Goal: Communication & Community: Participate in discussion

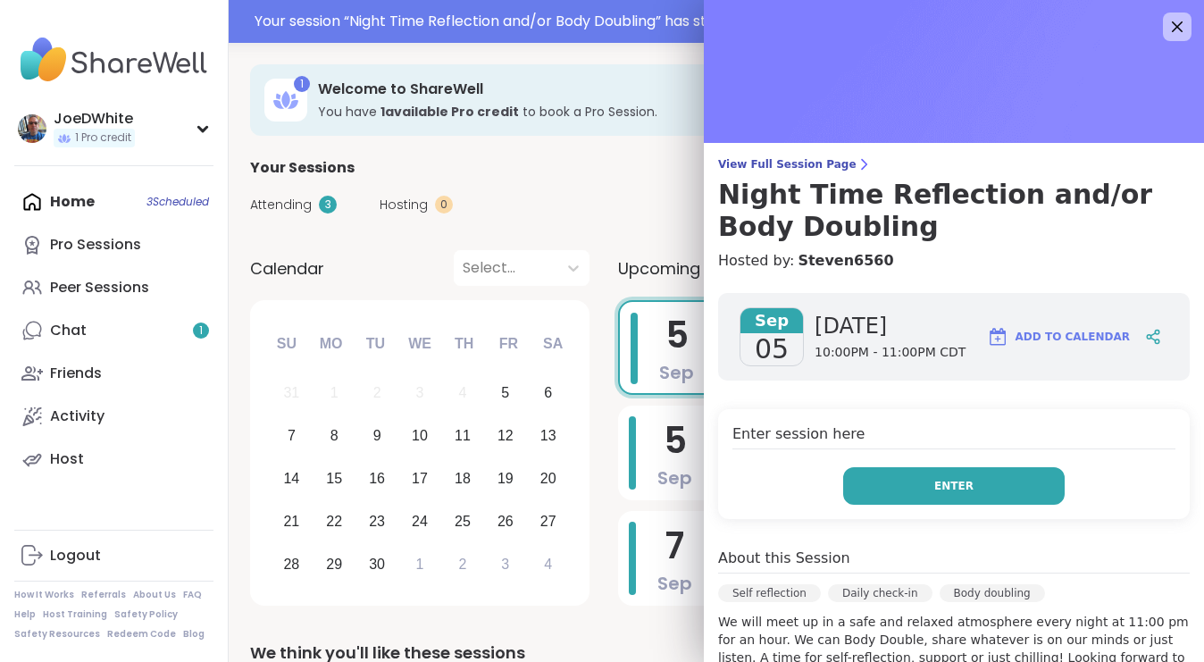
click at [983, 487] on button "Enter" at bounding box center [953, 486] width 221 height 38
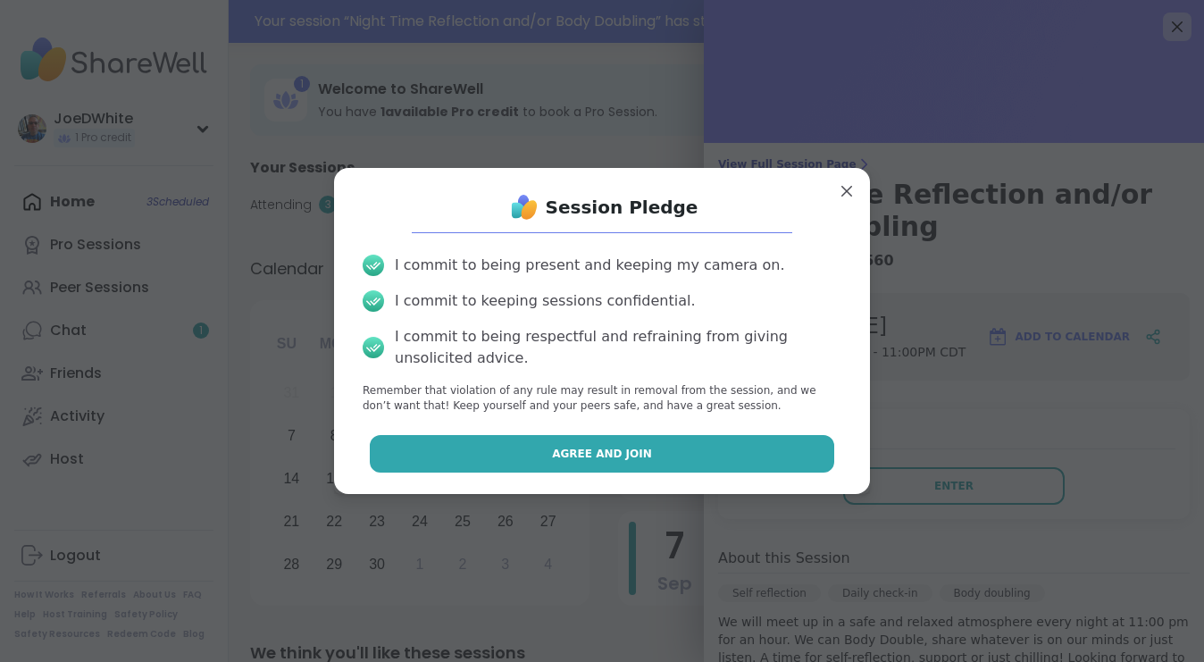
click at [661, 459] on button "Agree and Join" at bounding box center [602, 454] width 465 height 38
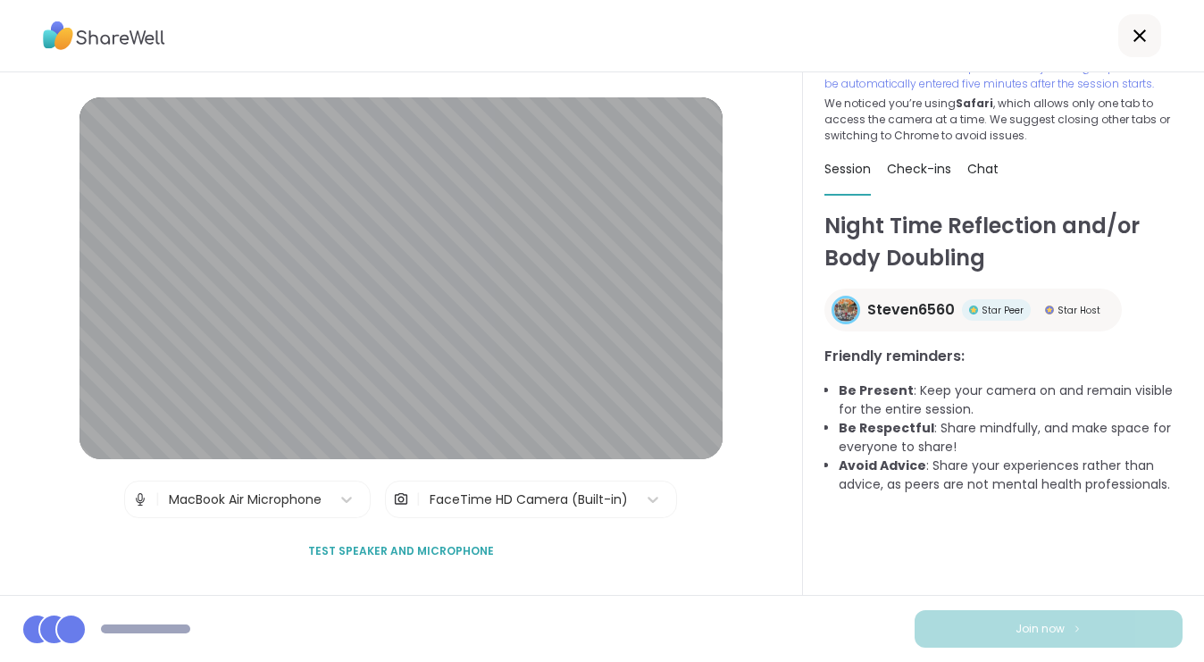
scroll to position [52, 0]
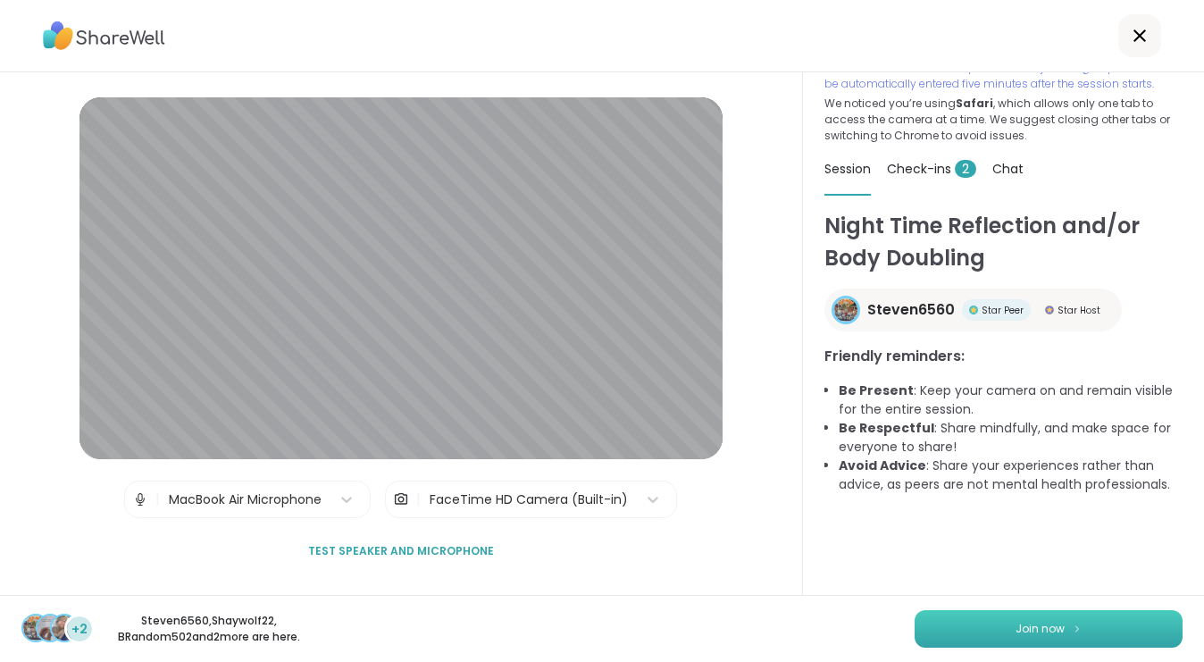
click at [1097, 615] on button "Join now" at bounding box center [1048, 629] width 268 height 38
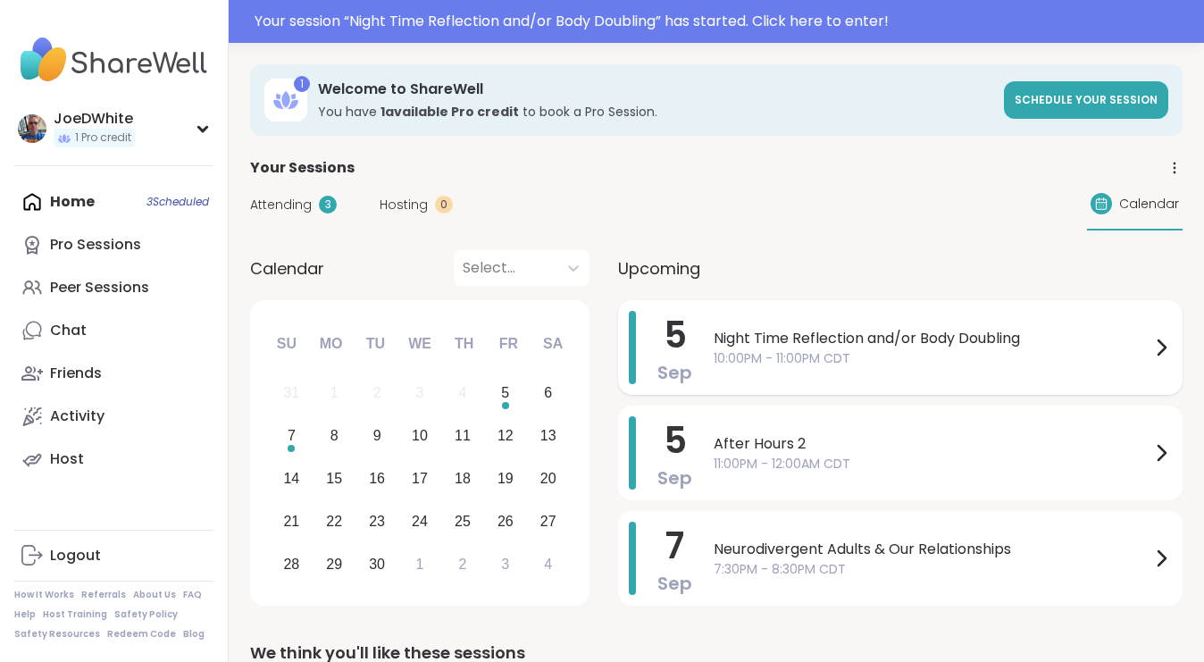
click at [874, 346] on span "Night Time Reflection and/or Body Doubling" at bounding box center [932, 338] width 437 height 21
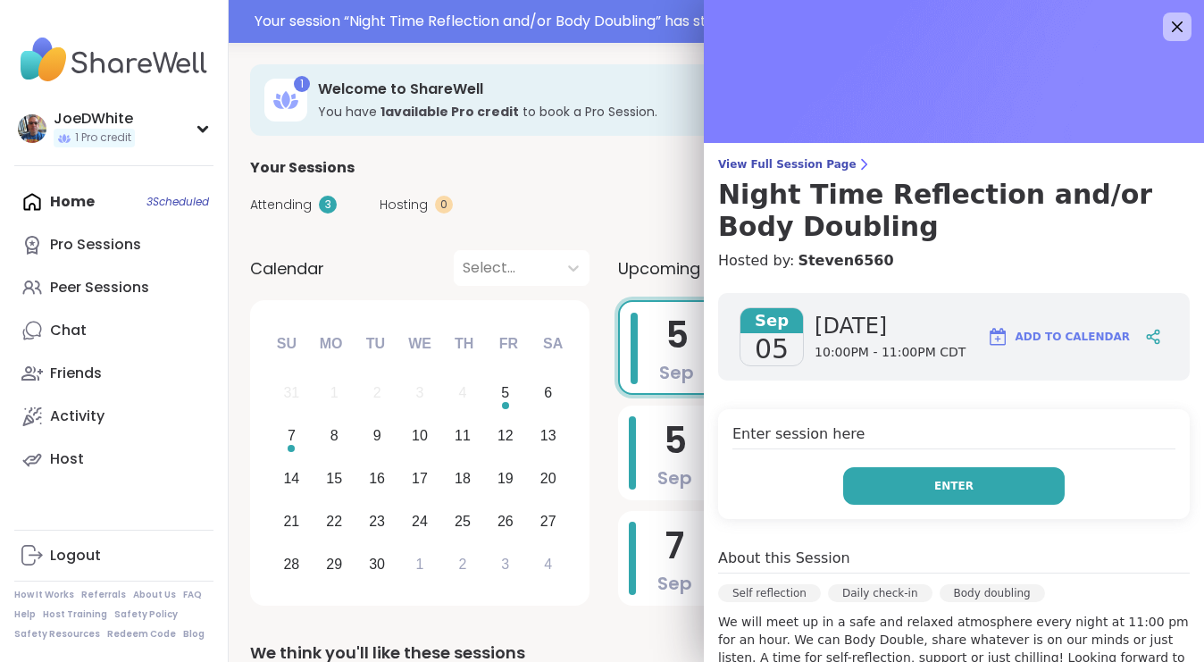
click at [968, 484] on span "Enter" at bounding box center [953, 486] width 39 height 16
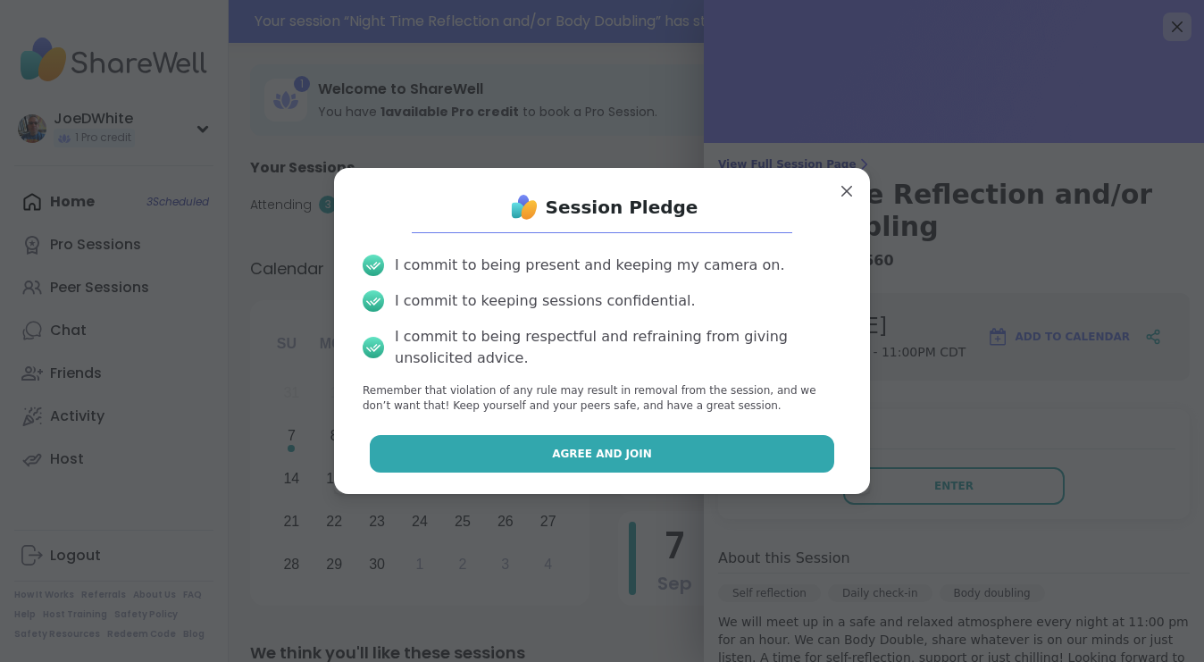
click at [684, 454] on button "Agree and Join" at bounding box center [602, 454] width 465 height 38
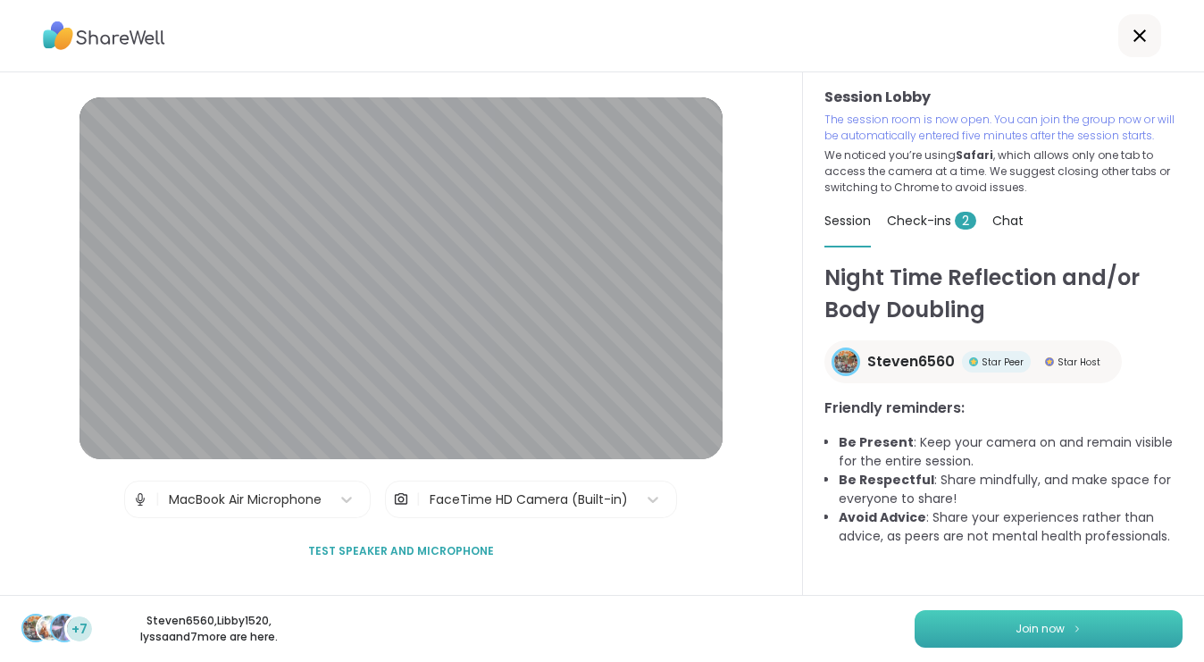
click at [1021, 624] on span "Join now" at bounding box center [1039, 629] width 49 height 16
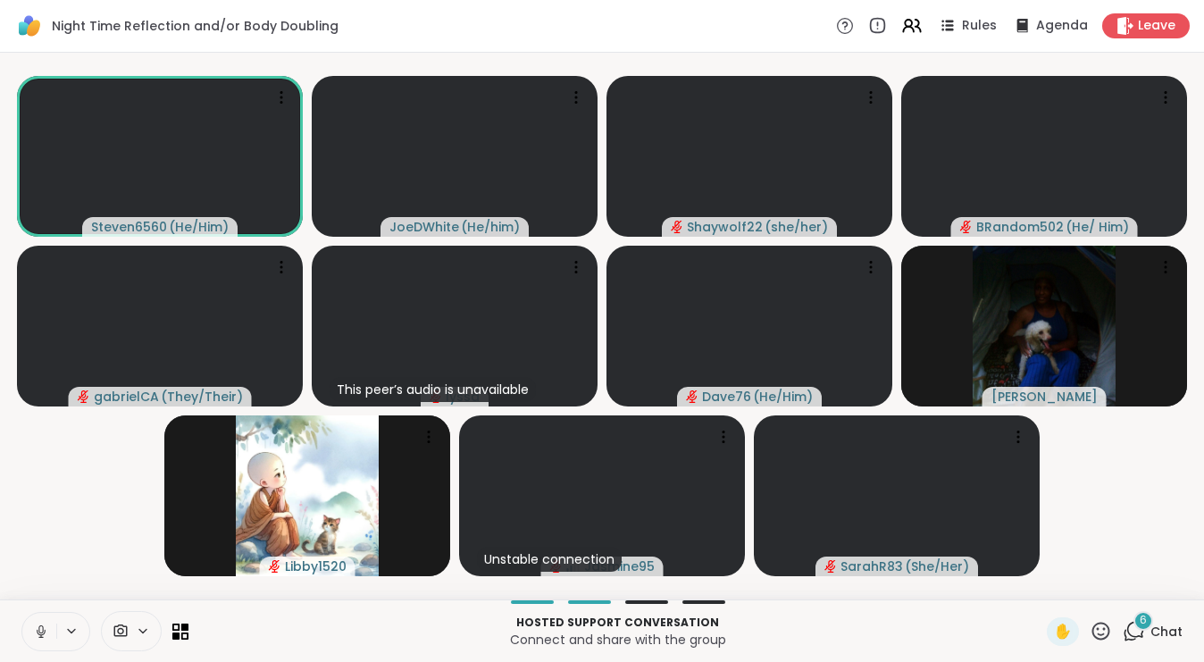
click at [1146, 617] on span "6" at bounding box center [1142, 620] width 7 height 15
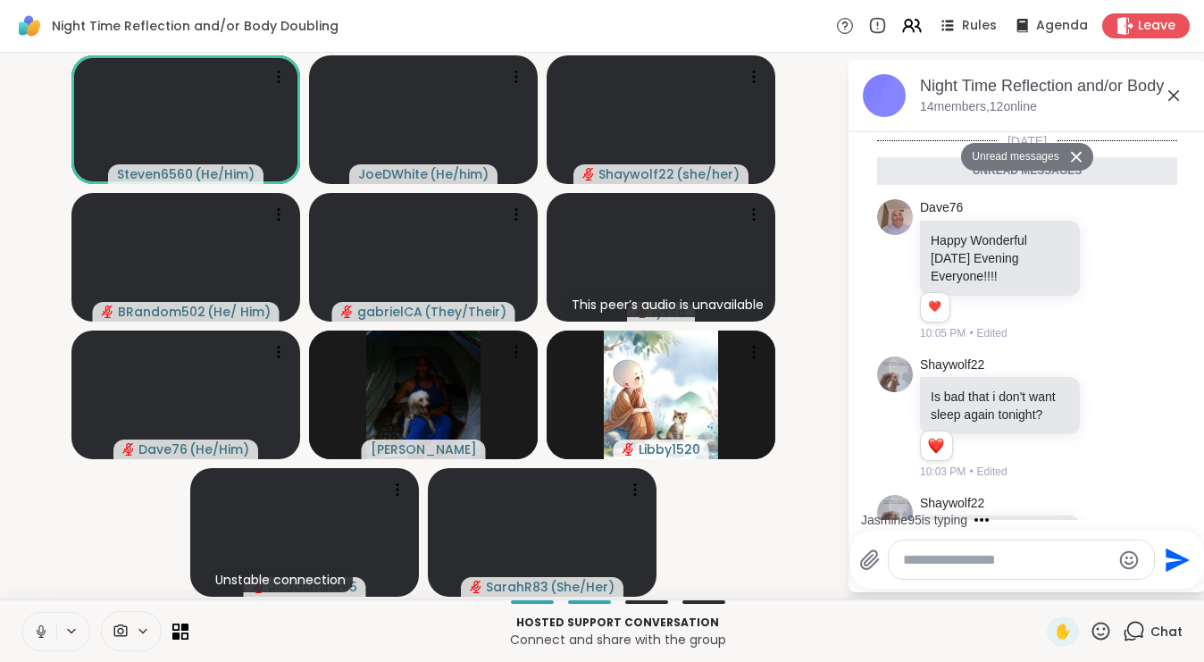
click at [983, 566] on textarea "Type your message" at bounding box center [1007, 560] width 208 height 18
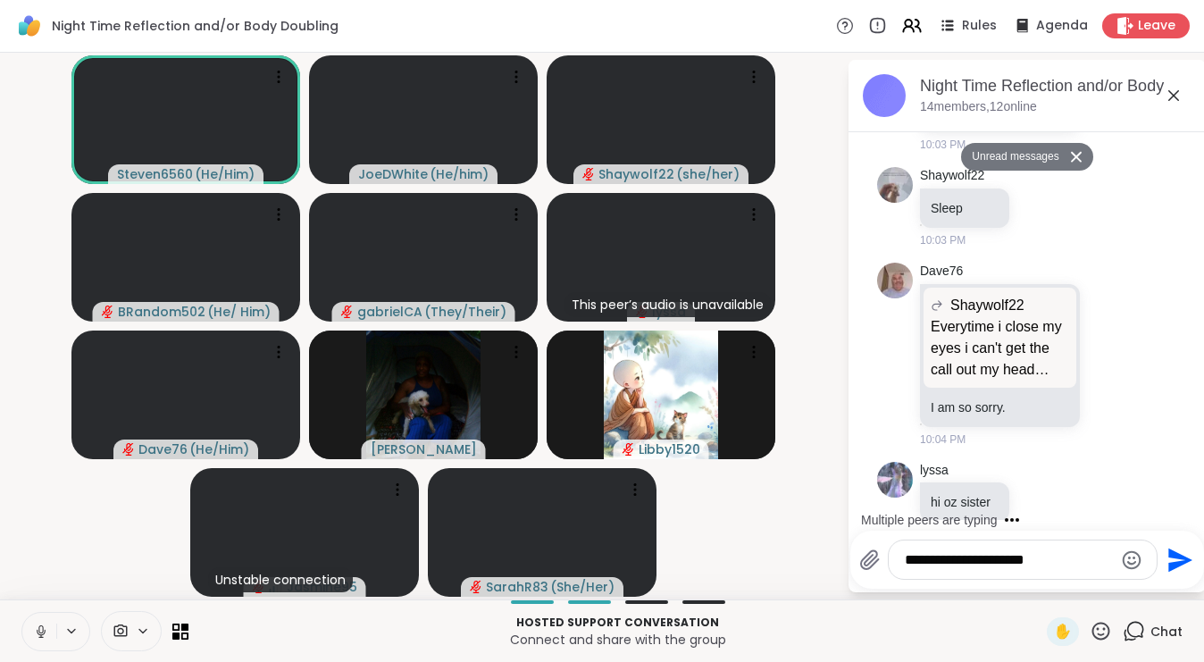
type textarea "**********"
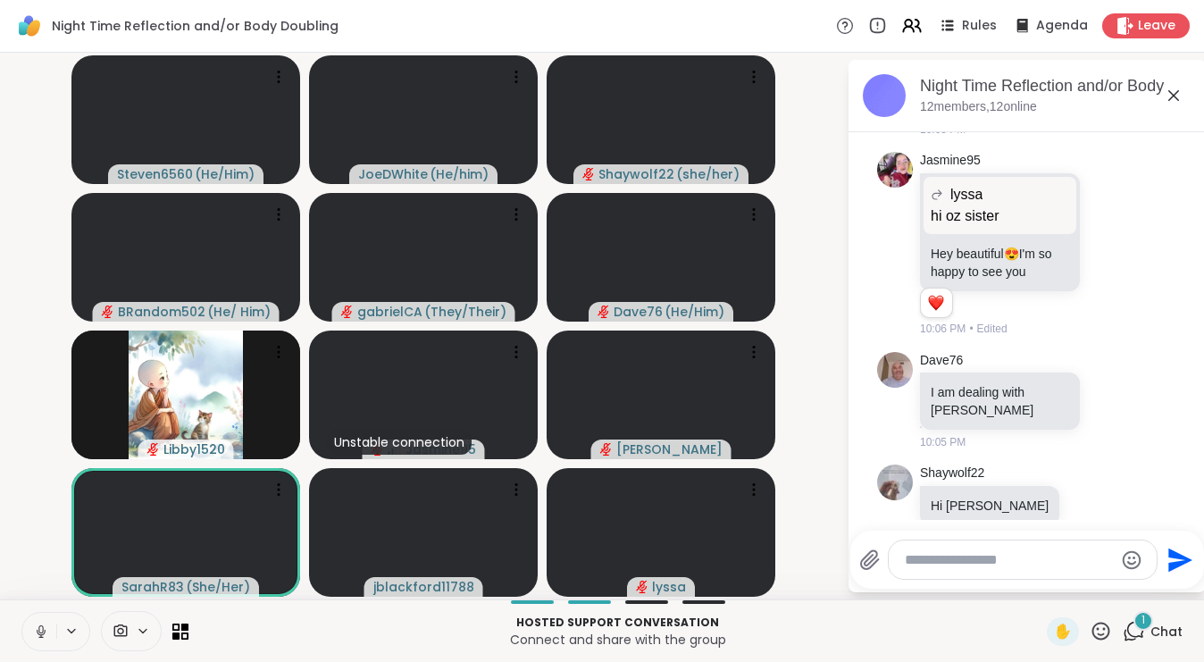
scroll to position [1373, 0]
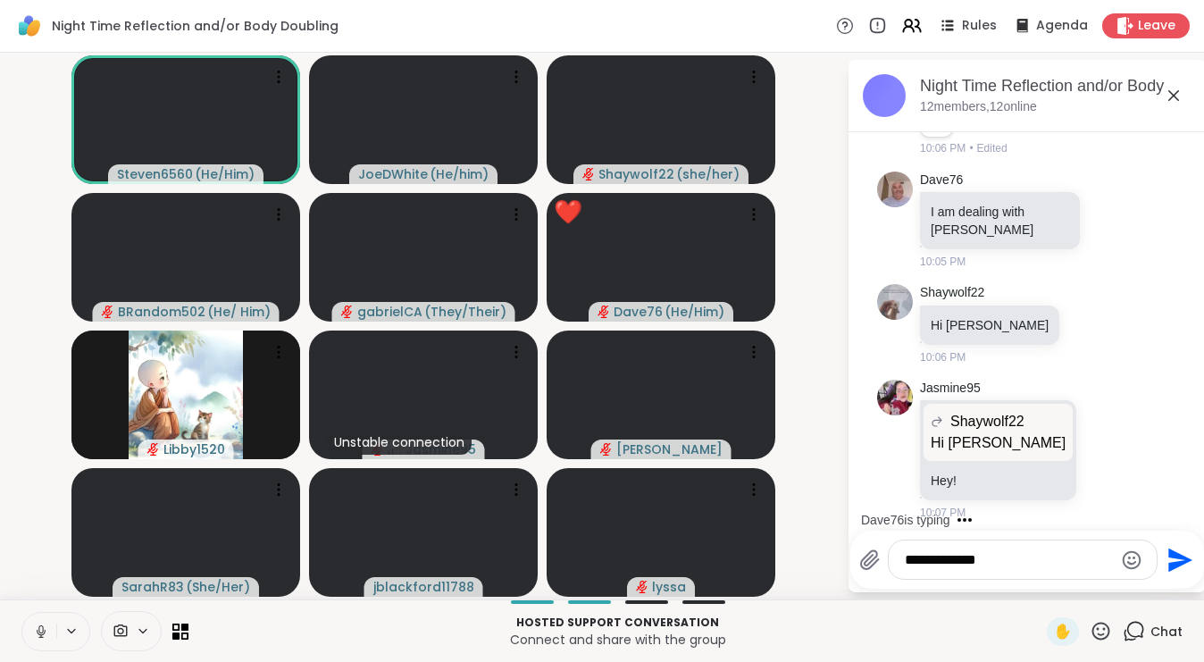
type textarea "**********"
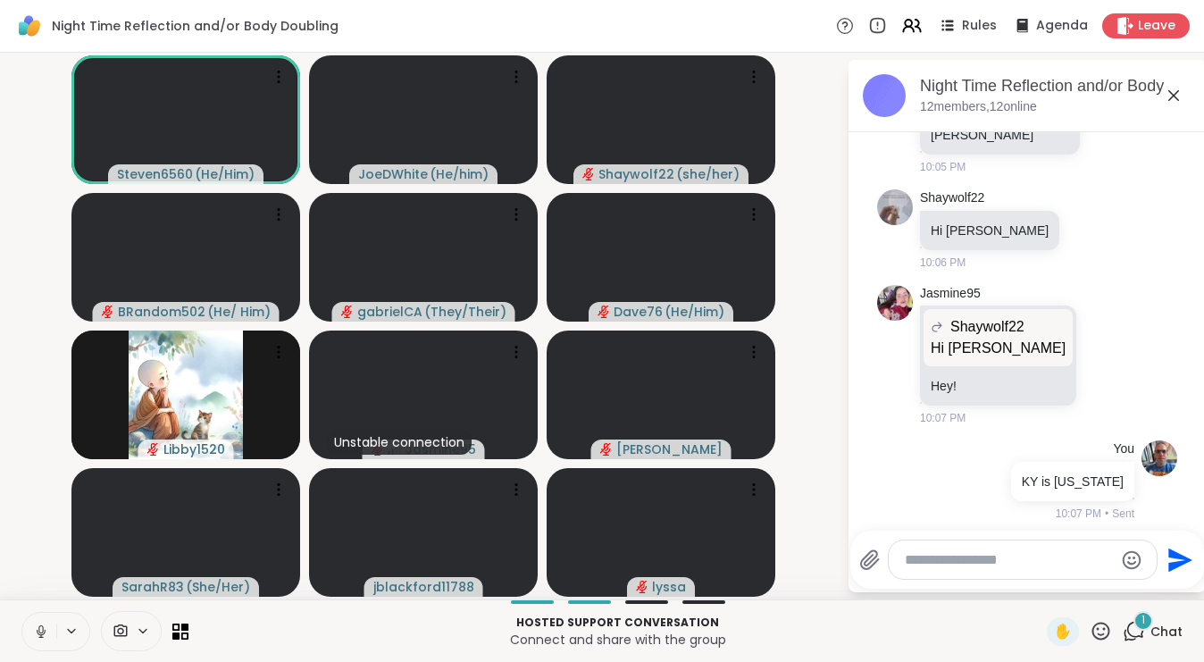
scroll to position [1563, 0]
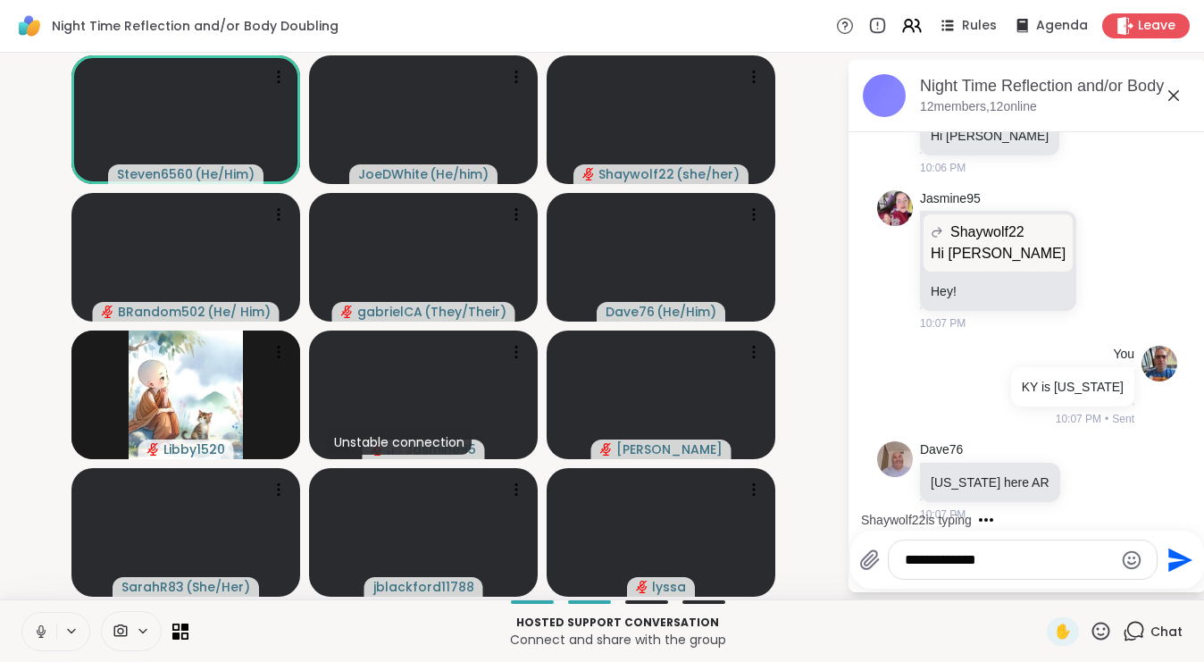
type textarea "**********"
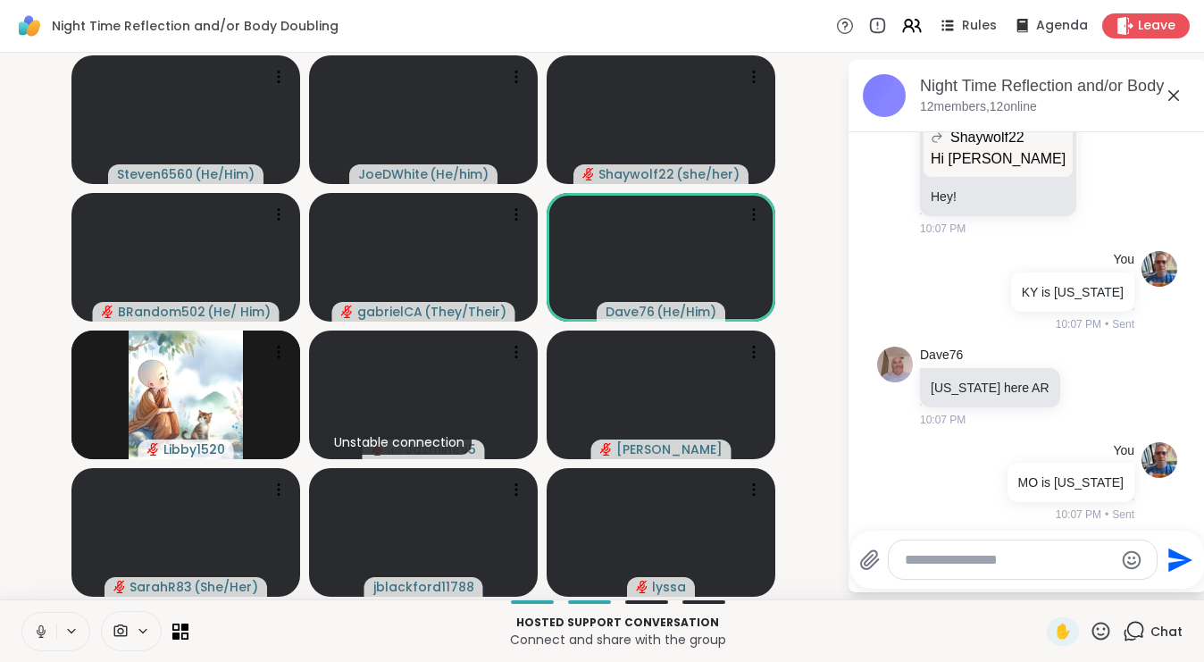
scroll to position [1752, 0]
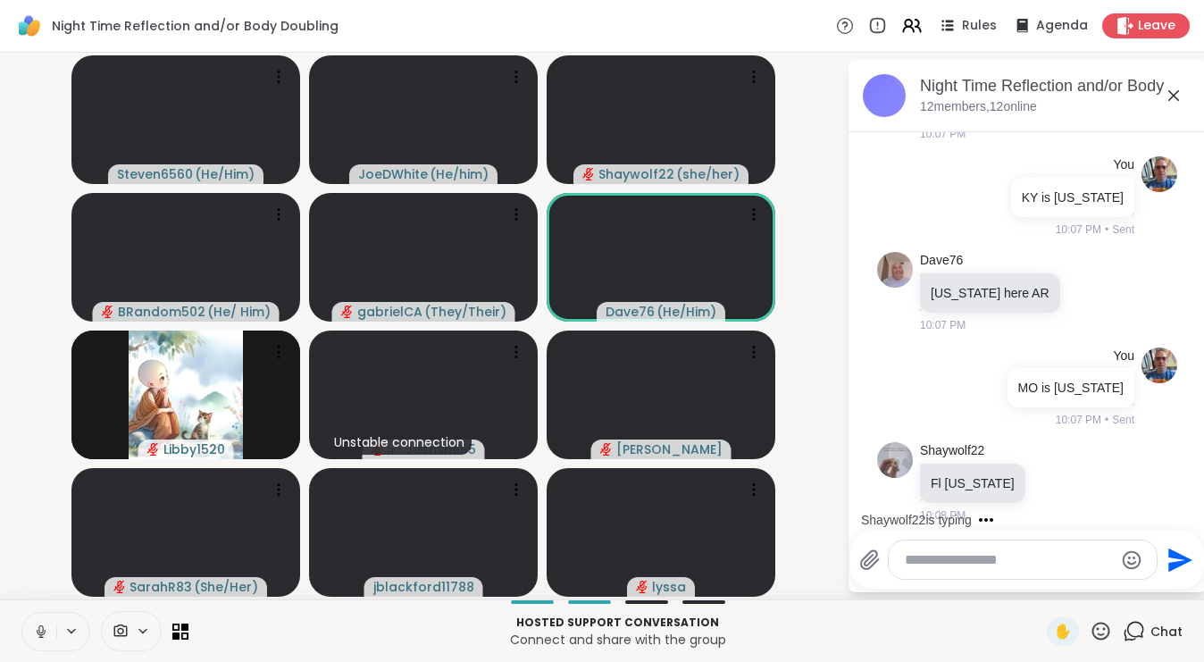
click at [41, 625] on icon at bounding box center [40, 629] width 4 height 8
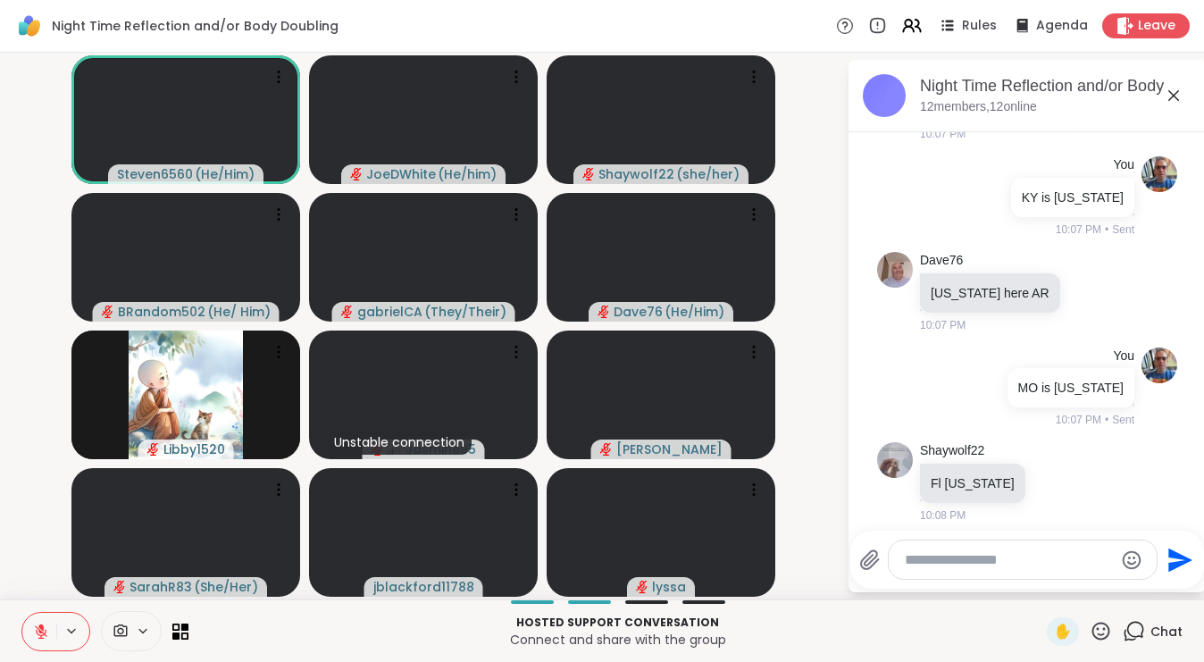
scroll to position [1847, 0]
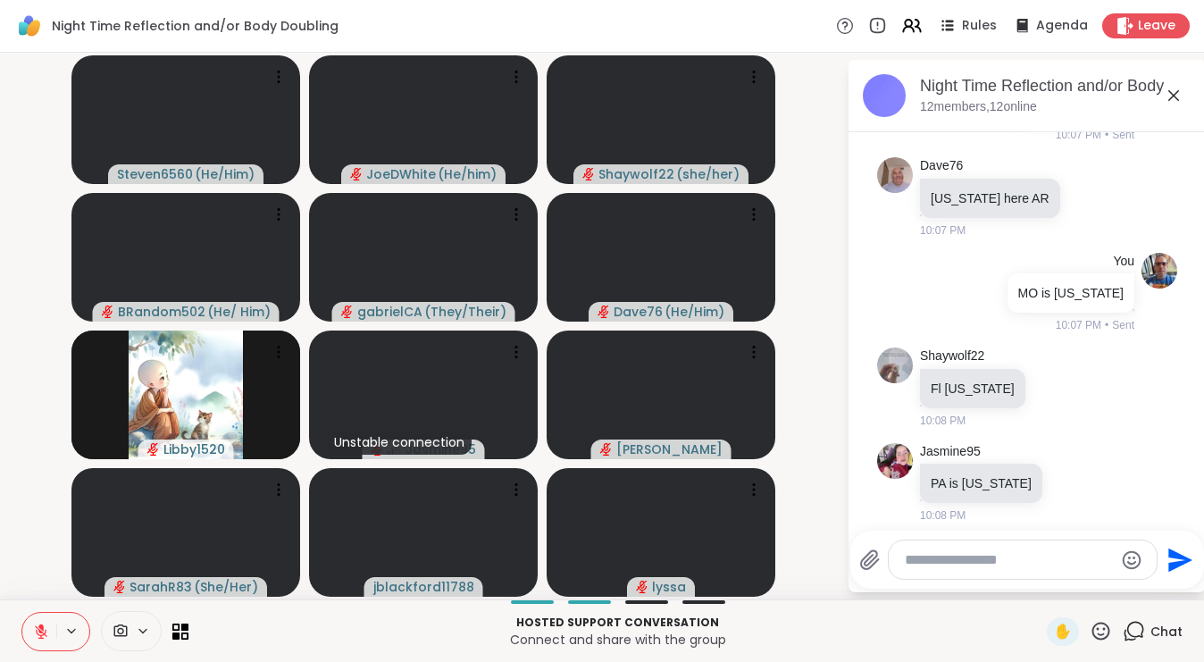
click at [967, 572] on div at bounding box center [1023, 559] width 268 height 38
click at [969, 563] on textarea "Type your message" at bounding box center [1009, 560] width 208 height 18
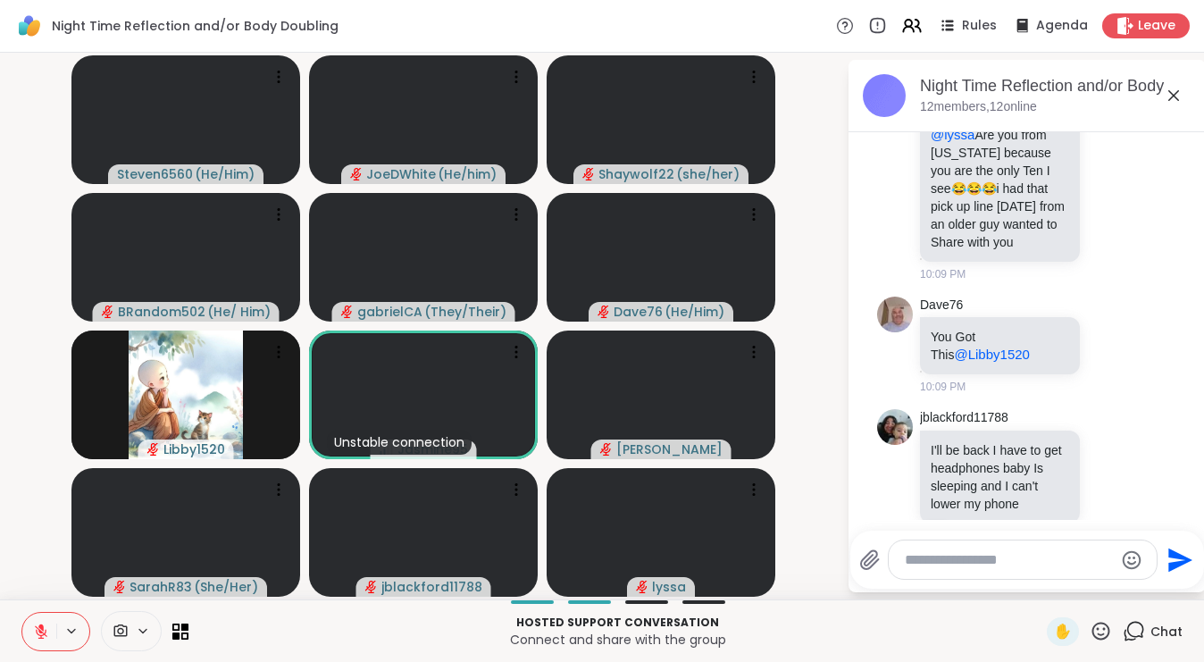
scroll to position [2429, 0]
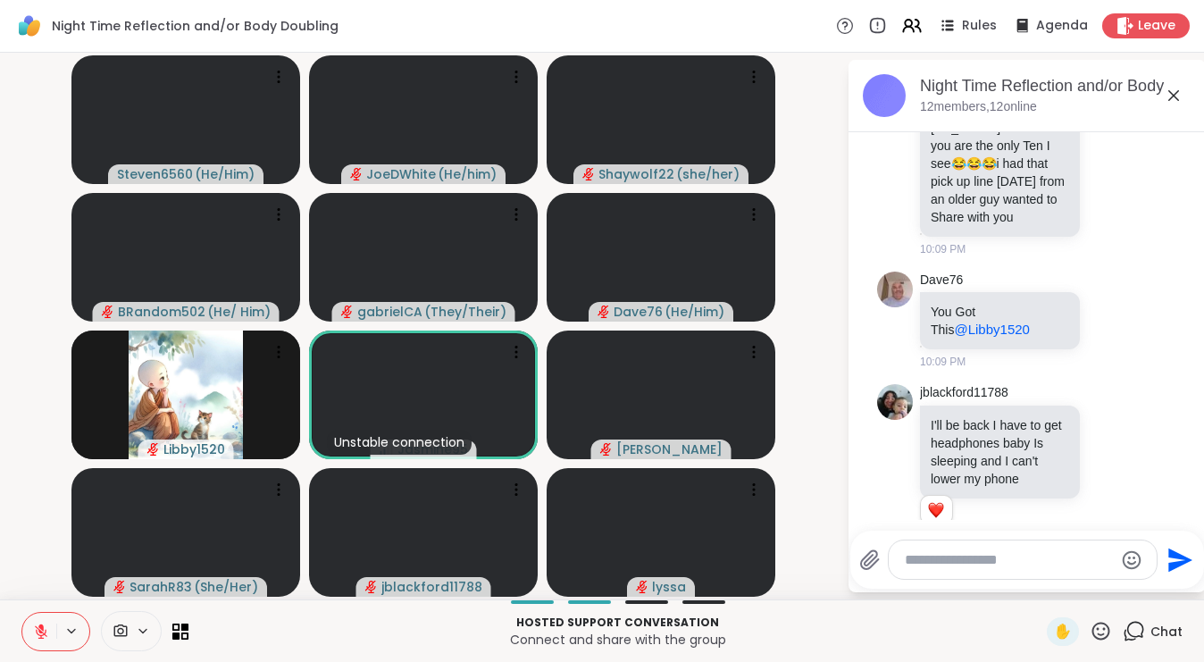
click at [955, 564] on textarea "Type your message" at bounding box center [1009, 560] width 208 height 18
click at [973, 556] on textarea "Type your message" at bounding box center [1009, 560] width 208 height 18
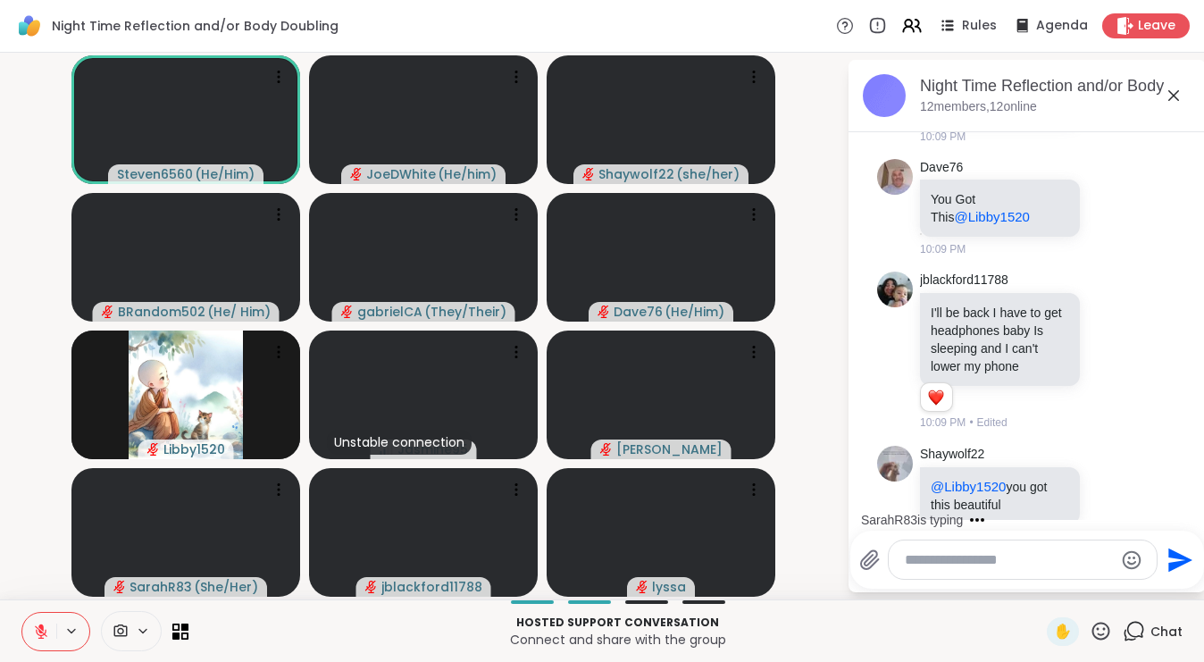
scroll to position [2654, 0]
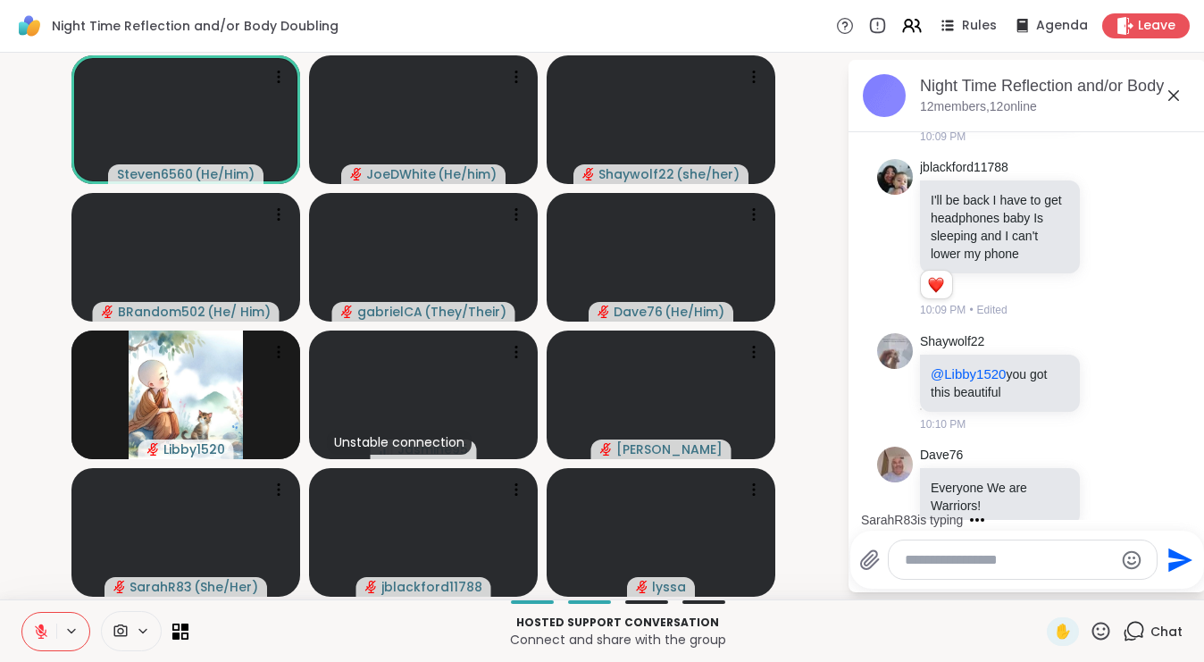
click at [964, 566] on textarea "Type your message" at bounding box center [1009, 560] width 208 height 18
click at [960, 555] on textarea "Type your message" at bounding box center [1009, 560] width 208 height 18
click at [39, 614] on button at bounding box center [39, 632] width 34 height 38
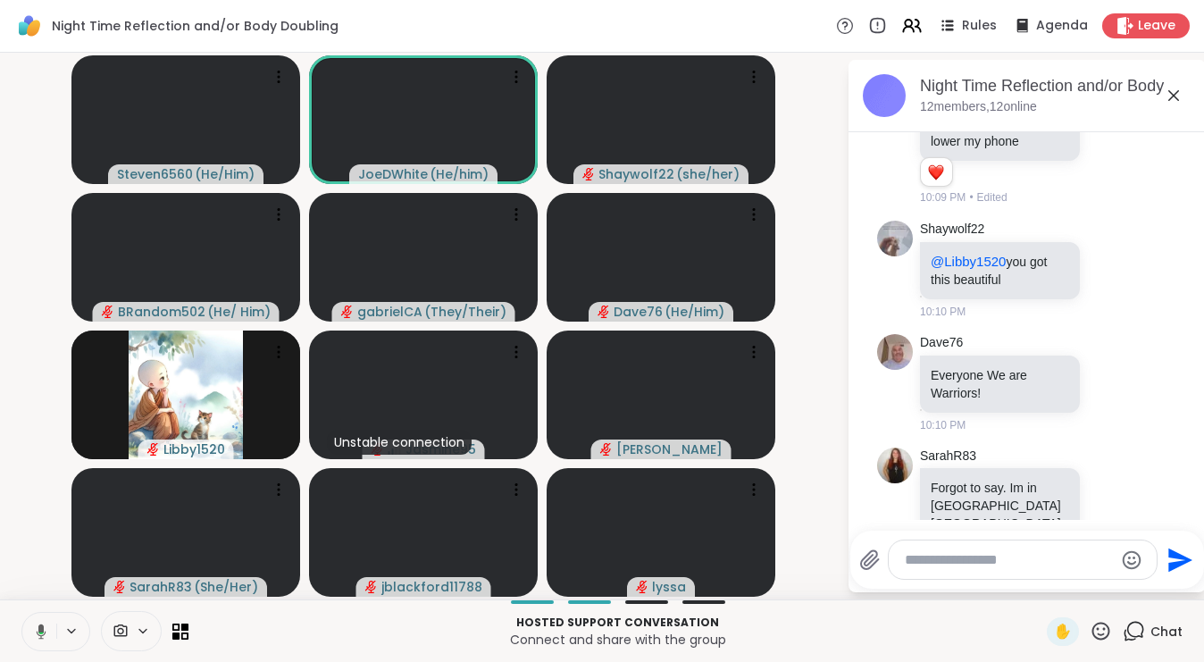
scroll to position [2791, 0]
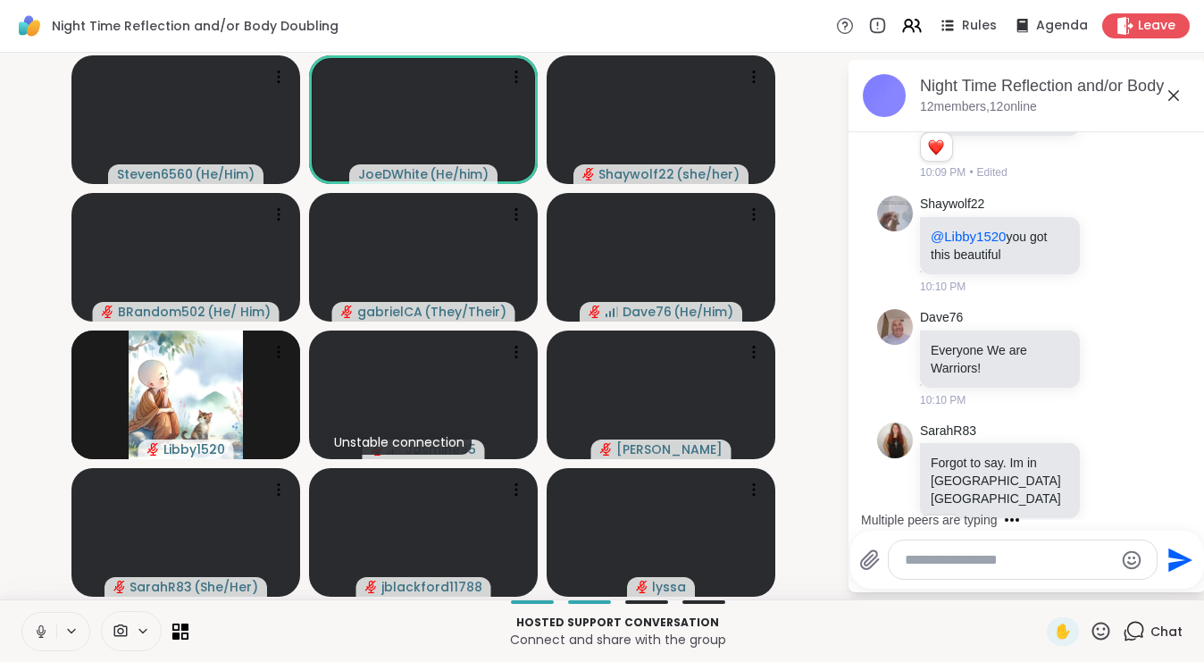
click at [866, 560] on icon at bounding box center [869, 559] width 17 height 19
click at [0, 0] on input "file" at bounding box center [0, 0] width 0 height 0
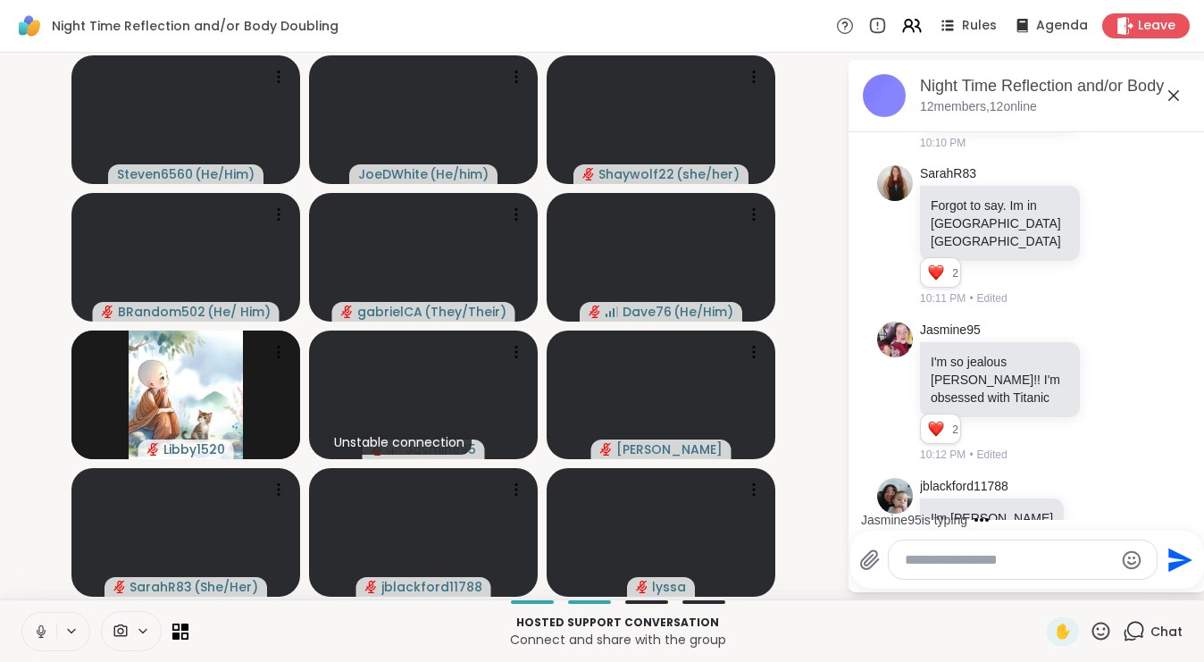
scroll to position [3143, 0]
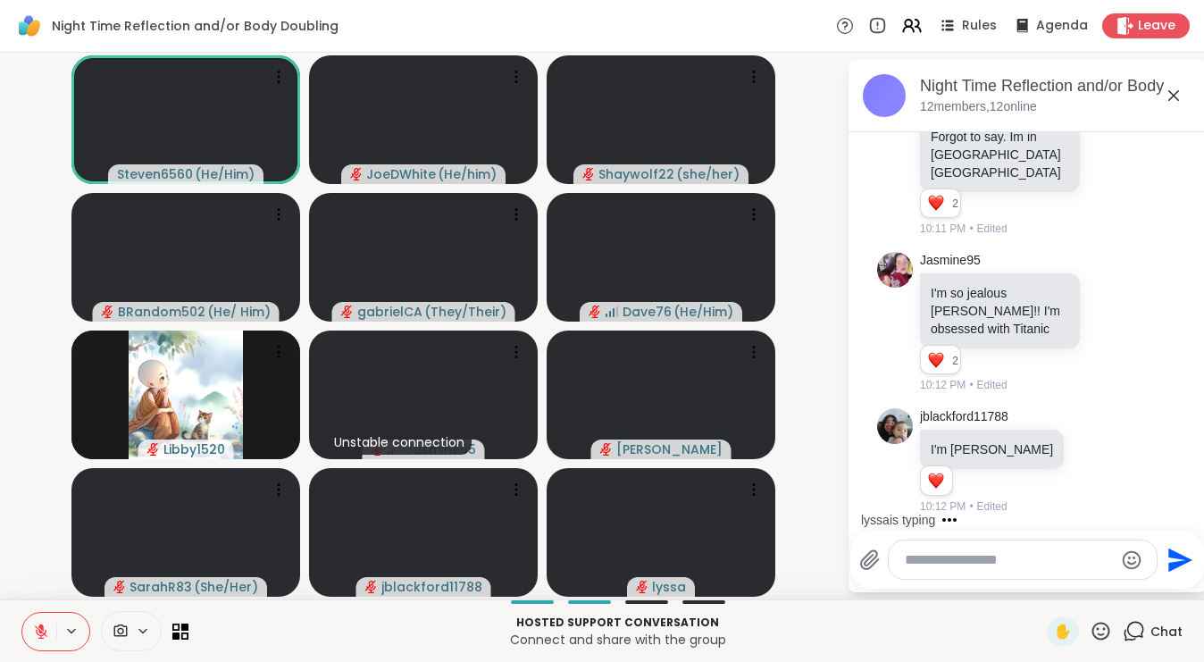
click at [945, 557] on textarea "Type your message" at bounding box center [1009, 560] width 208 height 18
click at [44, 628] on icon at bounding box center [41, 631] width 16 height 16
click at [49, 633] on button at bounding box center [39, 632] width 34 height 38
click at [994, 563] on textarea "Type your message" at bounding box center [1009, 560] width 208 height 18
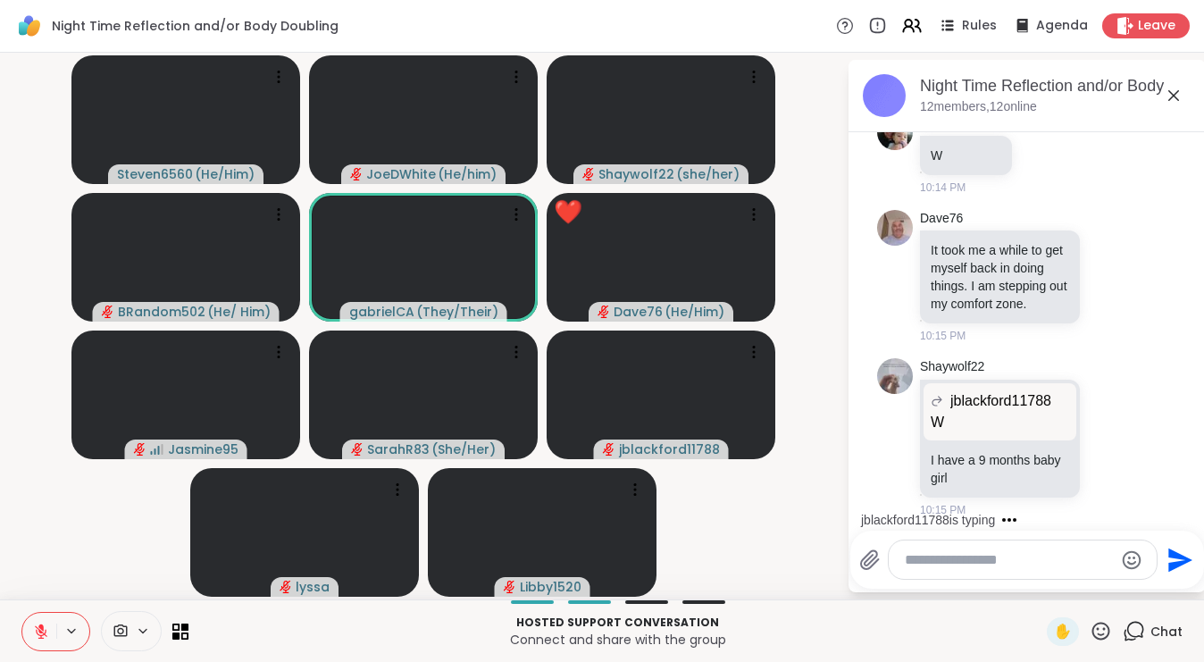
scroll to position [4788, 0]
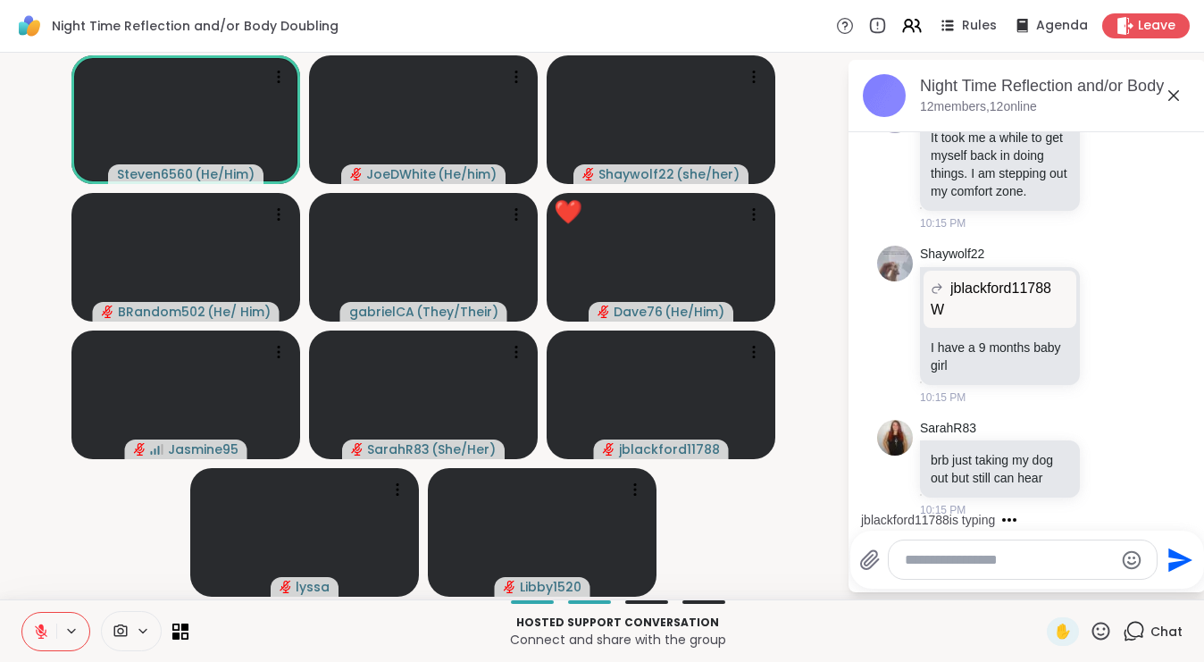
click at [872, 562] on icon at bounding box center [869, 559] width 21 height 21
click at [0, 0] on input "file" at bounding box center [0, 0] width 0 height 0
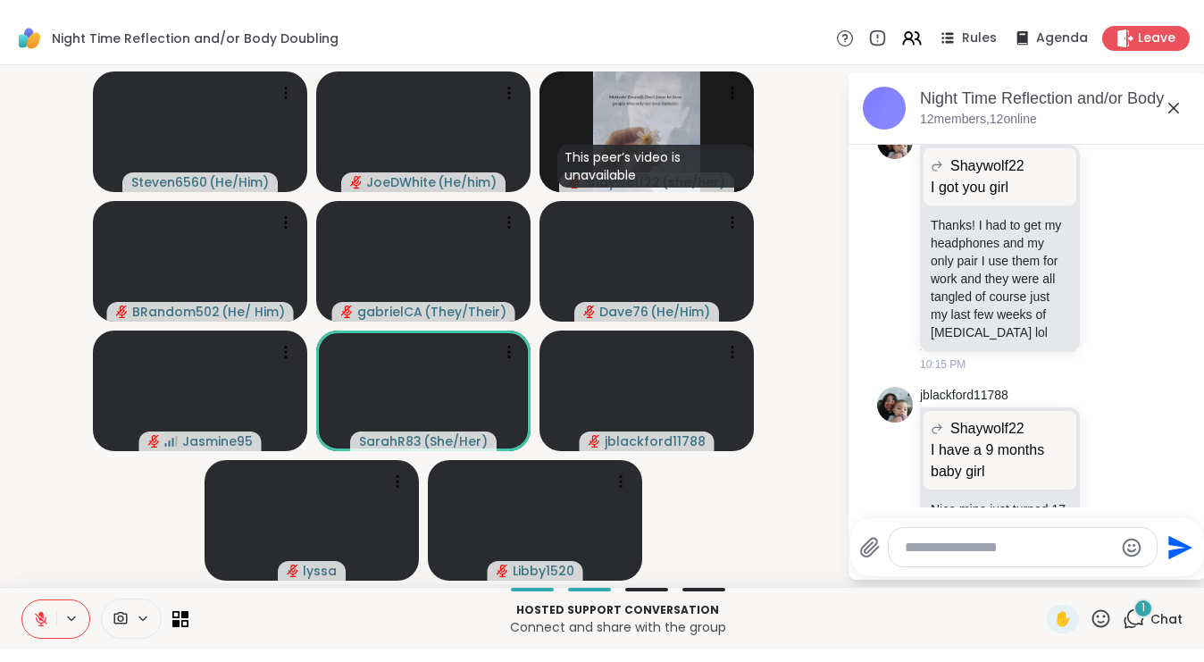
scroll to position [5571, 0]
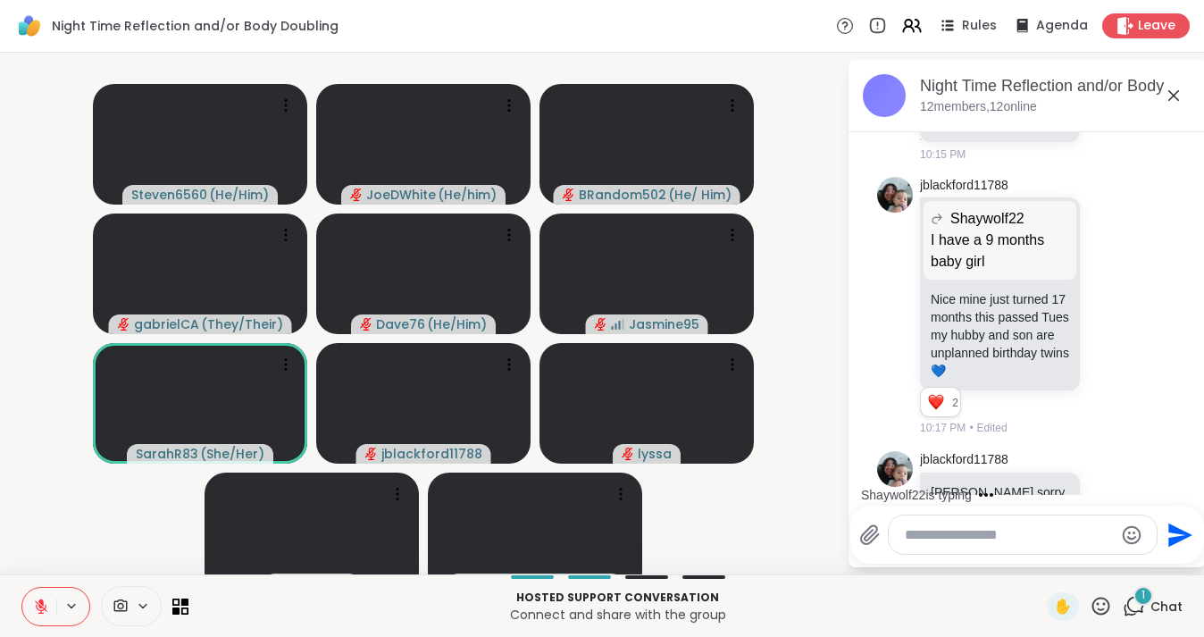
click at [867, 544] on icon at bounding box center [869, 534] width 17 height 19
click at [0, 0] on input "file" at bounding box center [0, 0] width 0 height 0
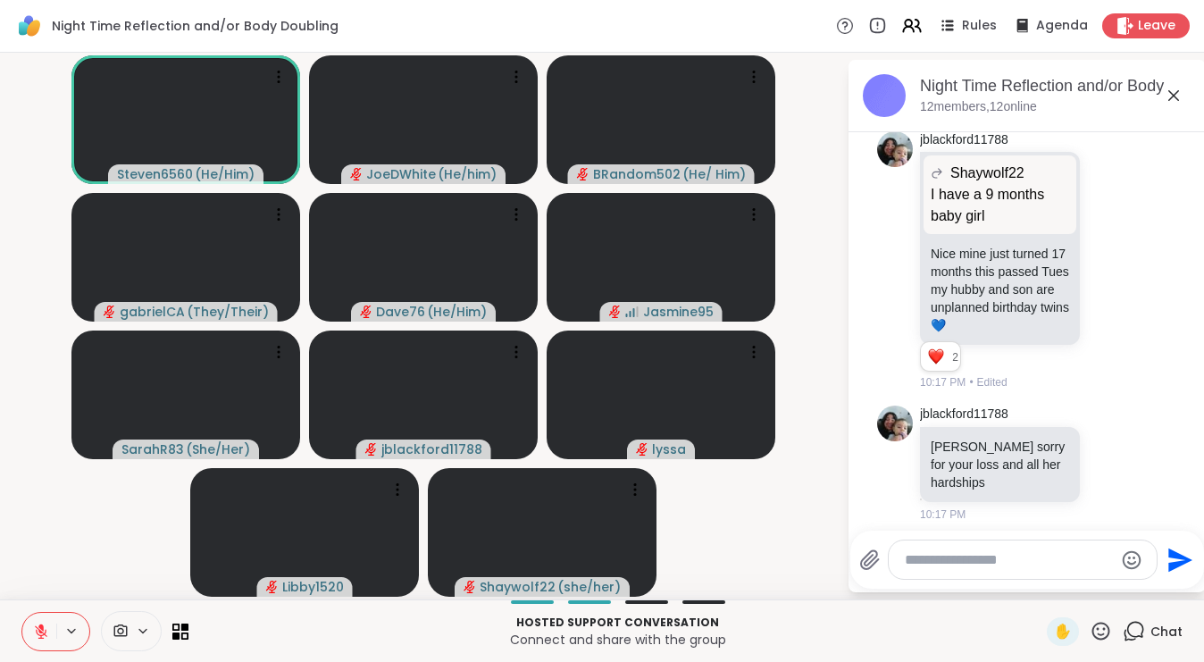
scroll to position [5801, 0]
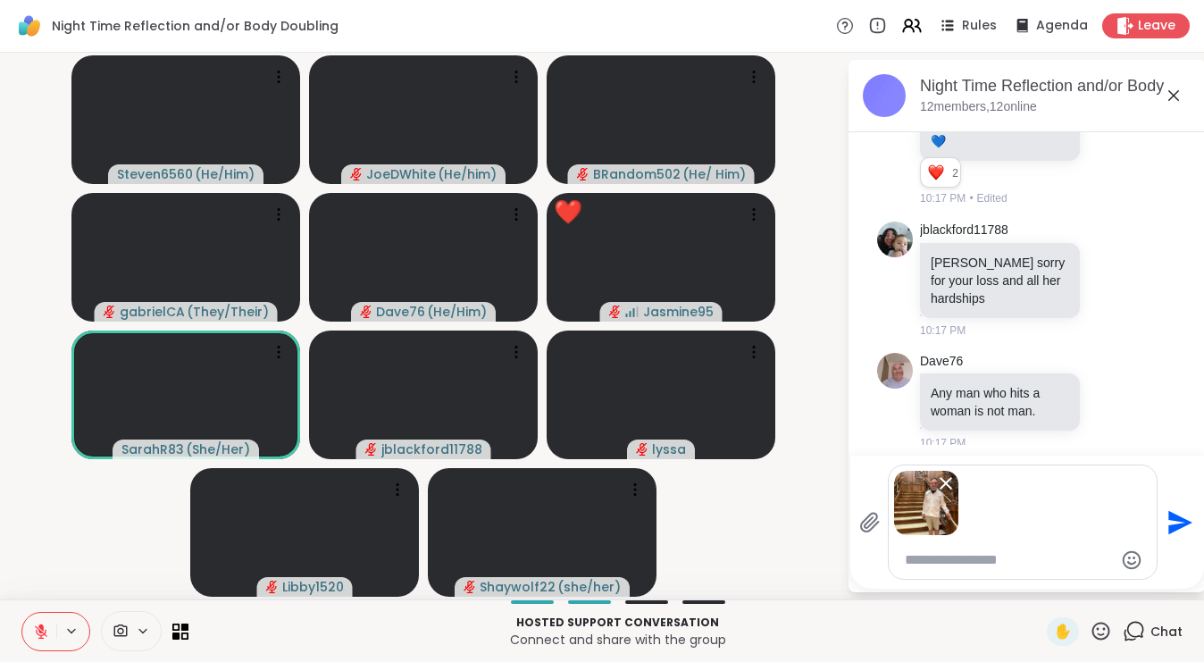
click at [1180, 524] on icon "Send" at bounding box center [1180, 522] width 24 height 24
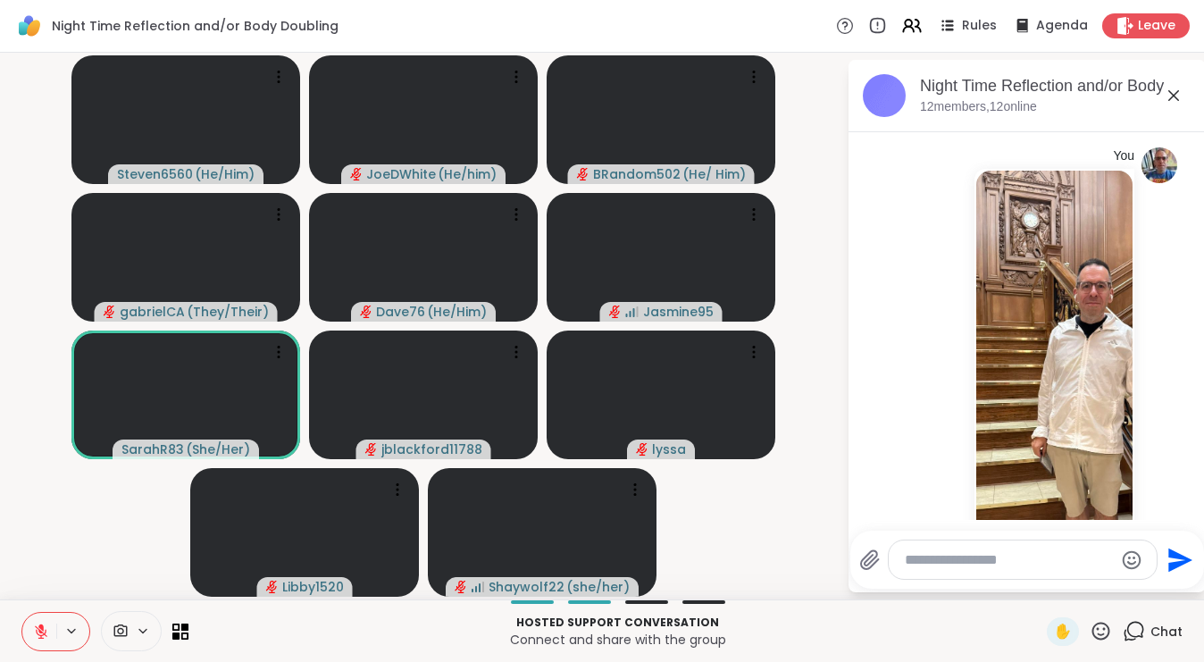
scroll to position [6846, 0]
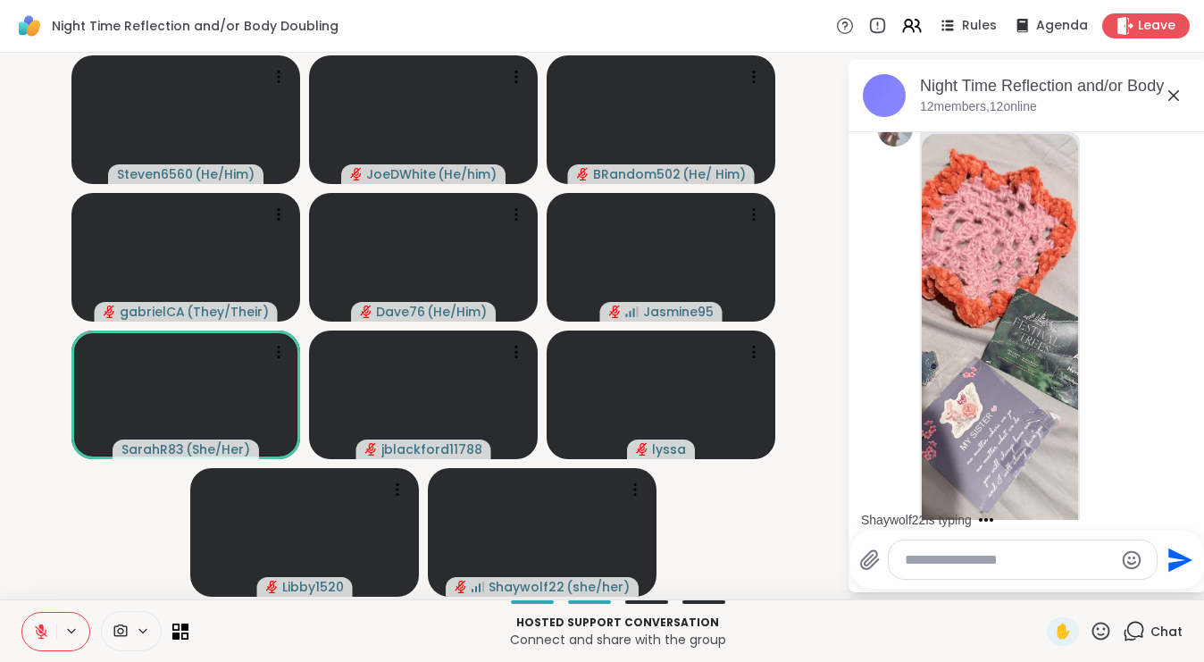
click at [983, 562] on textarea "Type your message" at bounding box center [1009, 560] width 208 height 18
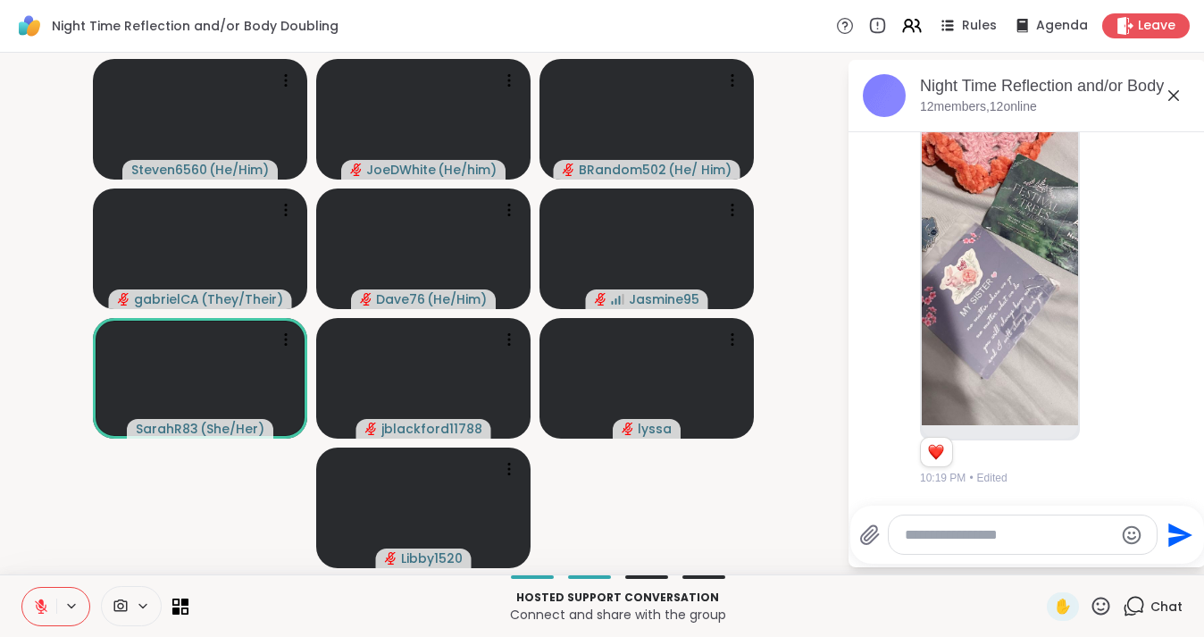
scroll to position [7030, 0]
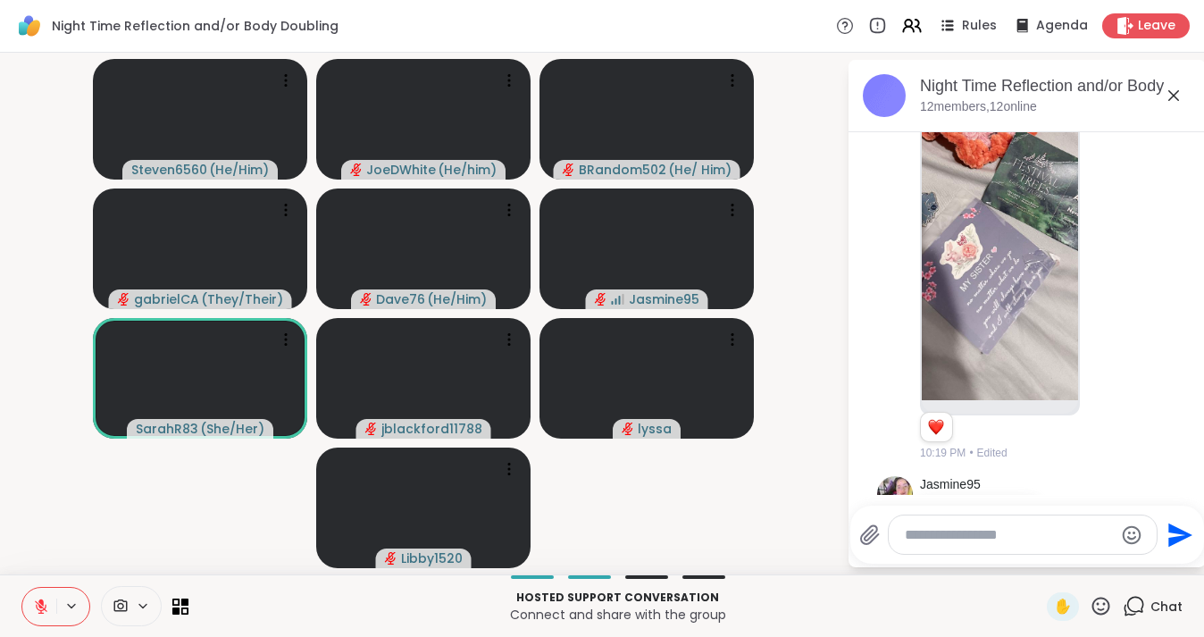
click at [1074, 536] on icon at bounding box center [1071, 537] width 5 height 2
click at [1078, 498] on div "Select Reaction: Heart" at bounding box center [1072, 506] width 16 height 16
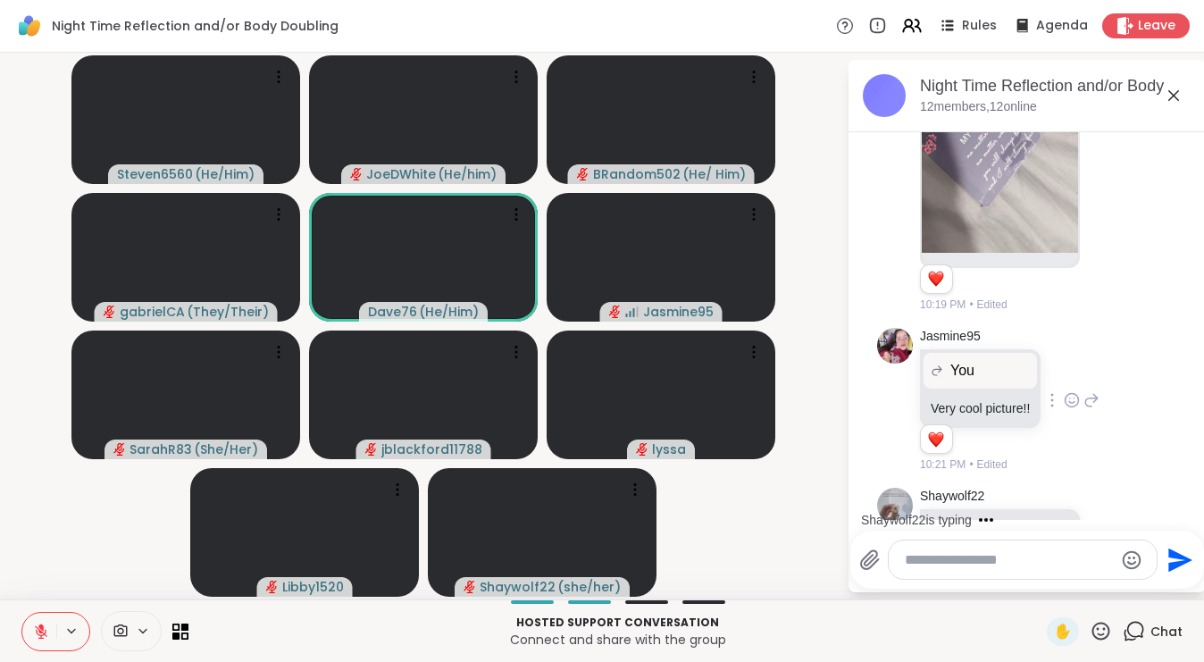
scroll to position [7203, 0]
click at [1099, 389] on icon at bounding box center [1091, 399] width 16 height 21
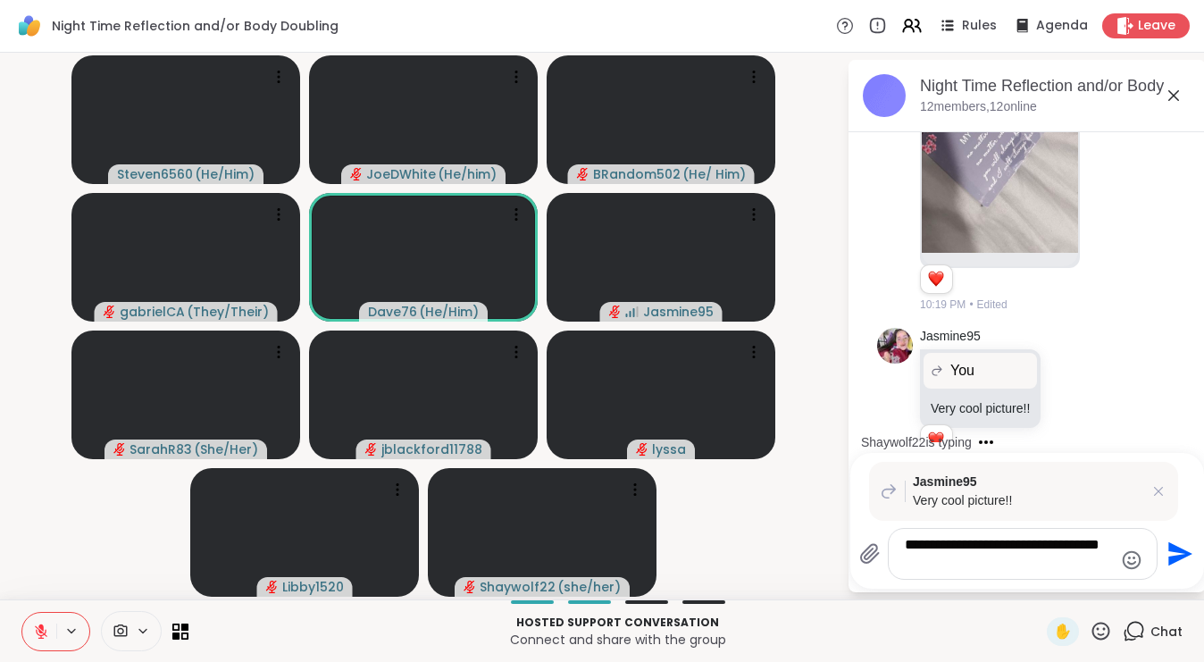
type textarea "**********"
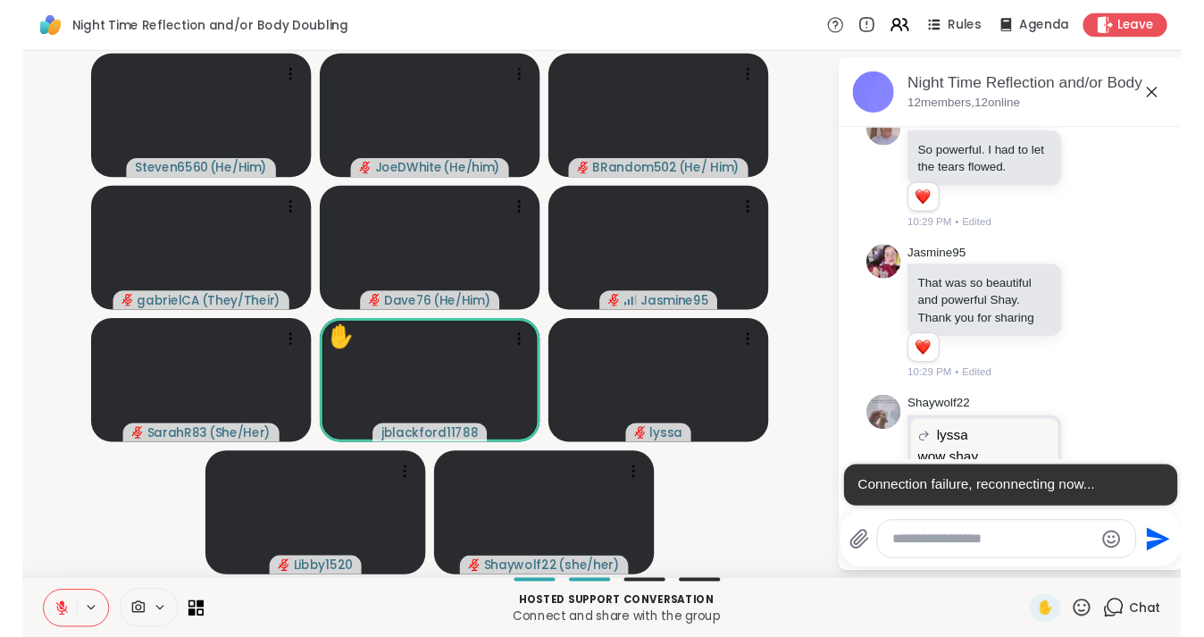
scroll to position [11086, 0]
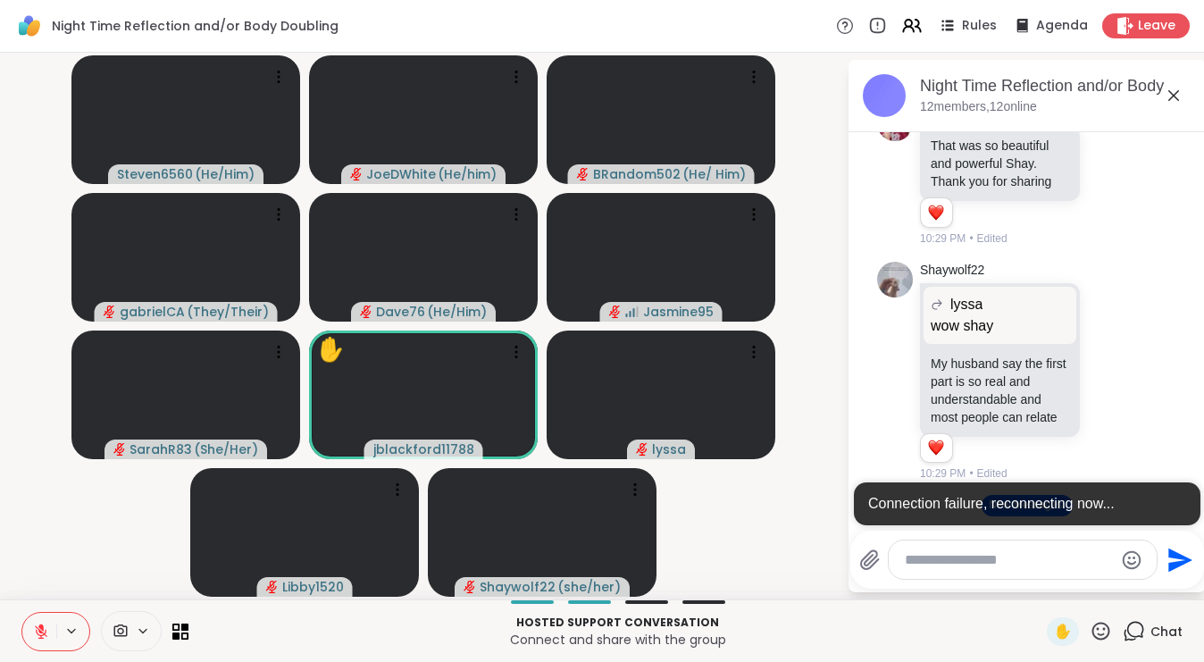
click at [961, 562] on textarea "Type your message" at bounding box center [1009, 560] width 208 height 18
click at [935, 514] on div "Connection failure, reconnecting now..." at bounding box center [1027, 503] width 346 height 43
click at [122, 635] on icon at bounding box center [120, 630] width 13 height 13
click at [123, 624] on icon at bounding box center [121, 630] width 16 height 17
click at [149, 628] on icon at bounding box center [143, 630] width 14 height 15
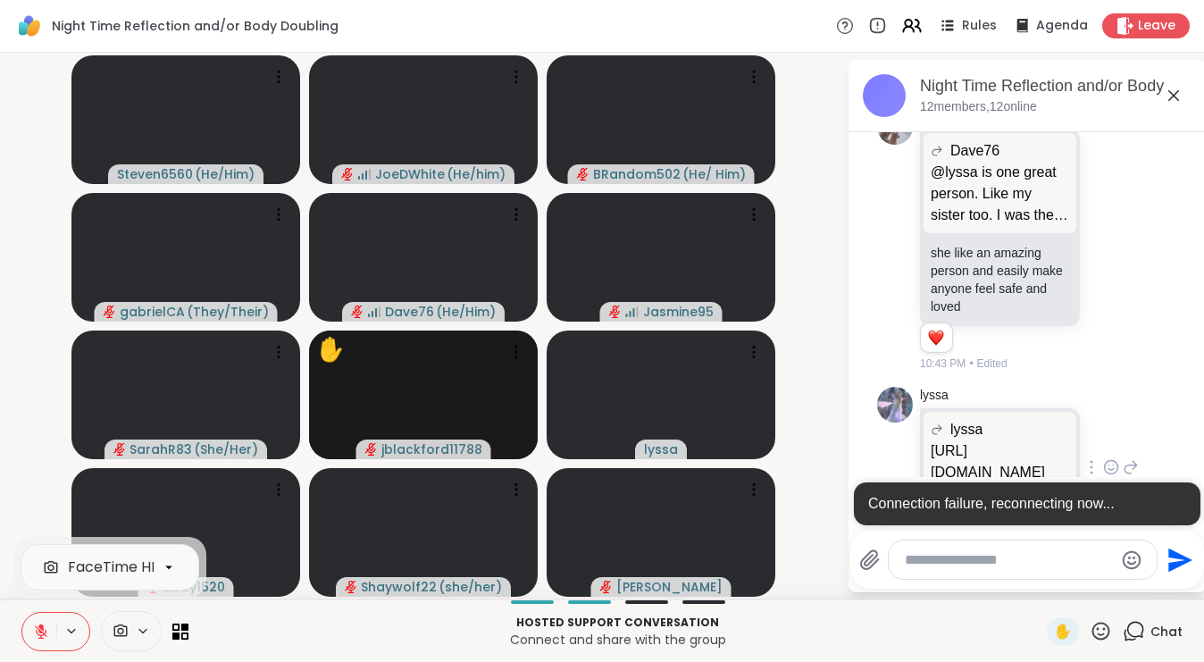
scroll to position [14334, 0]
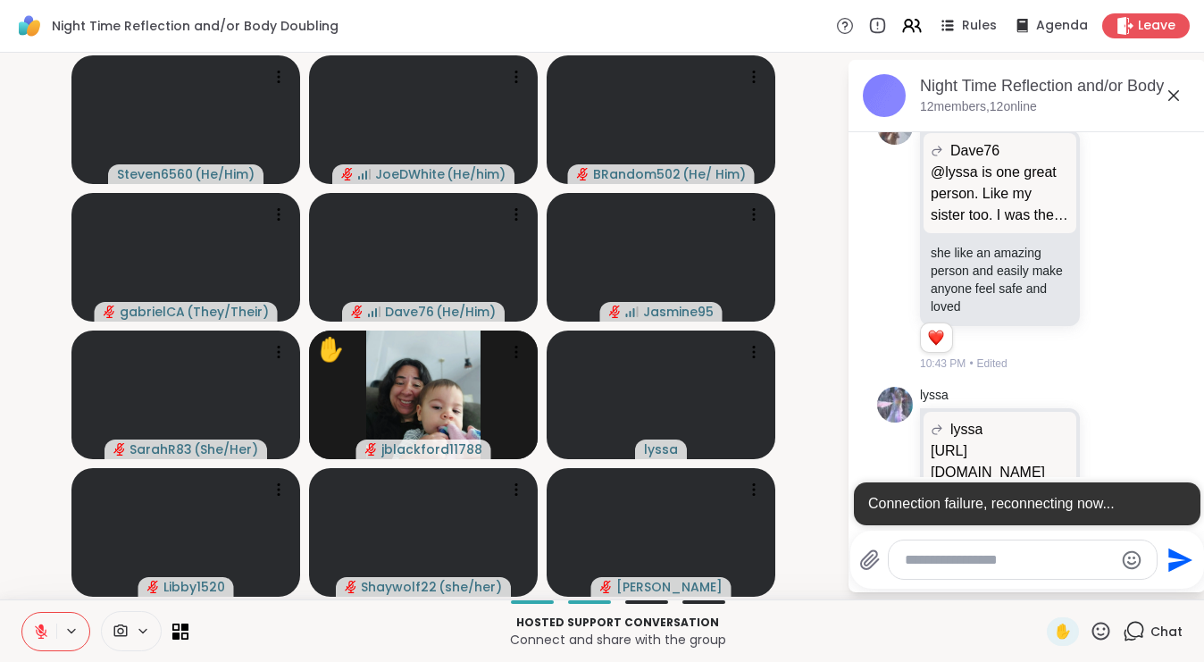
click at [1031, 505] on div "Connection failure, reconnecting now..." at bounding box center [1027, 503] width 346 height 43
click at [791, 296] on video-player-container "Steven6560 ( He/Him ) [PERSON_NAME] ( He/him ) BRandom502 ( He/ Him ) gabrielCA…" at bounding box center [423, 326] width 825 height 532
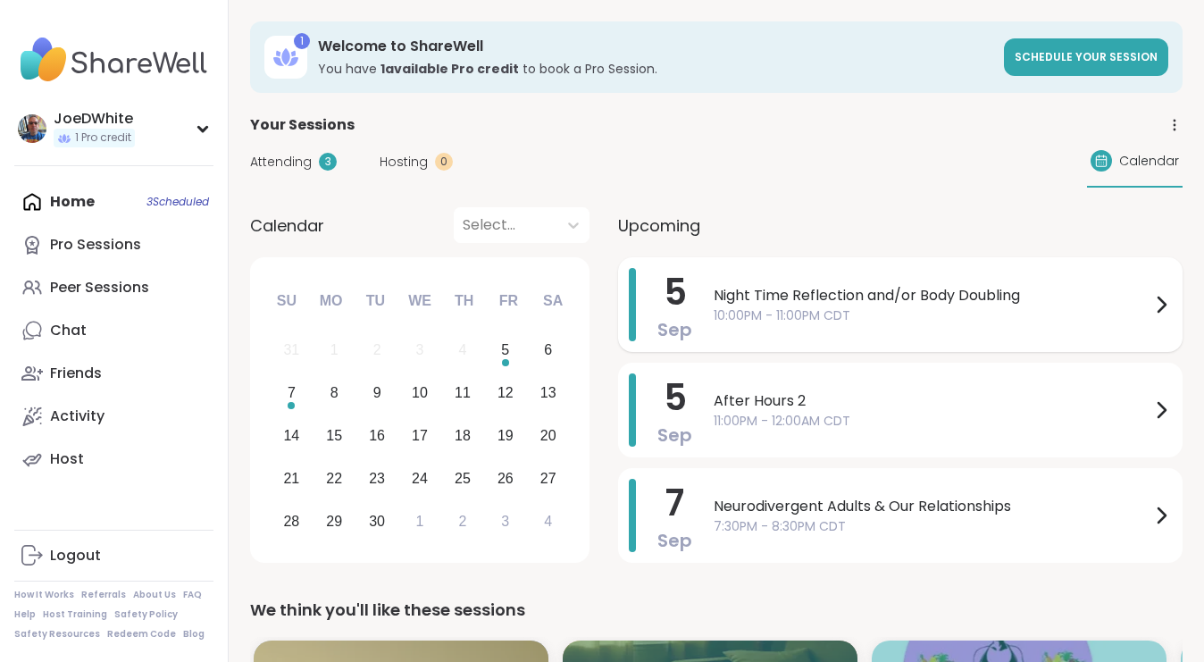
click at [831, 280] on div "Night Time Reflection and/or Body Doubling 10:00PM - 11:00PM CDT" at bounding box center [943, 304] width 458 height 73
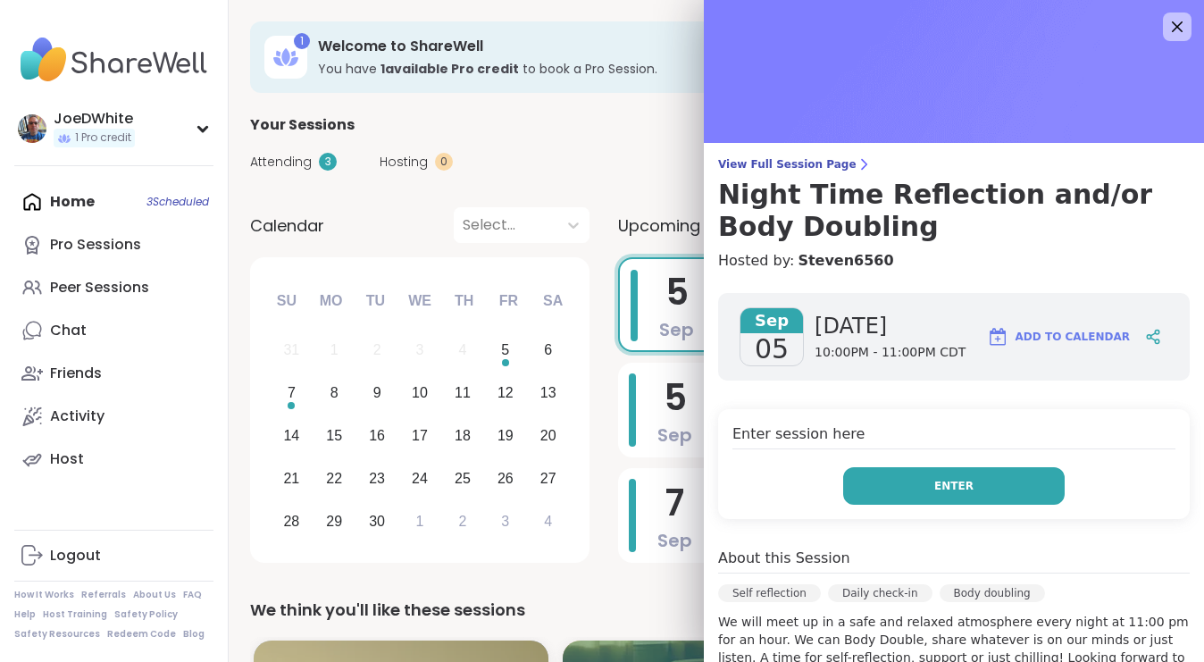
click at [1022, 484] on button "Enter" at bounding box center [953, 486] width 221 height 38
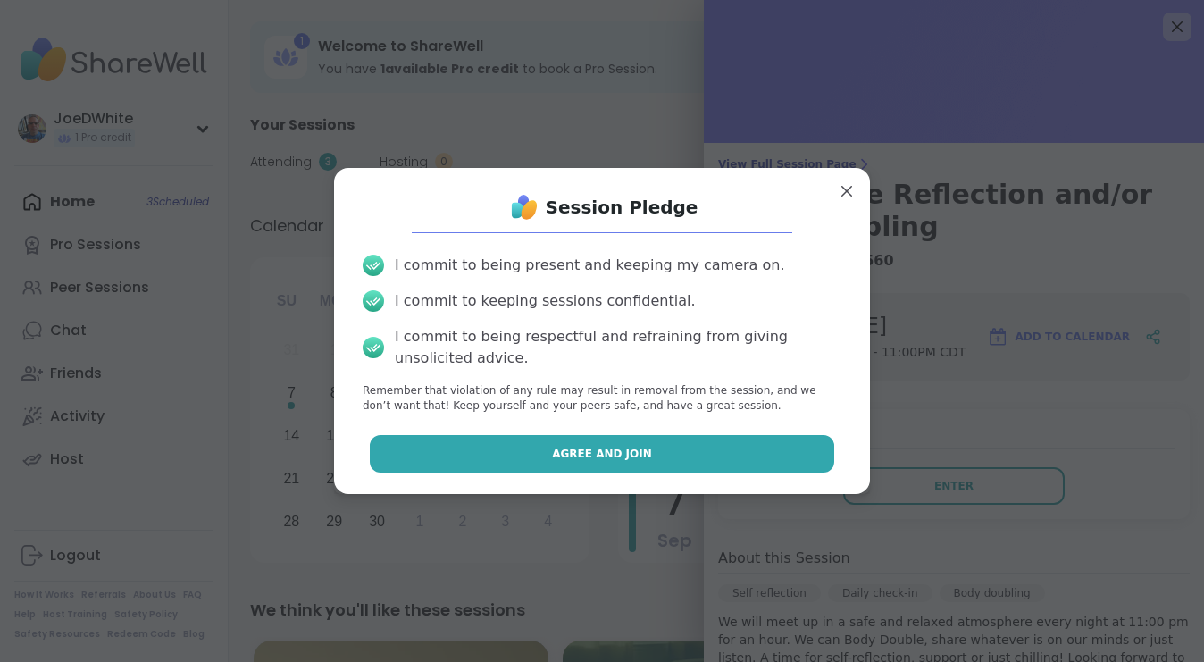
click at [757, 467] on button "Agree and Join" at bounding box center [602, 454] width 465 height 38
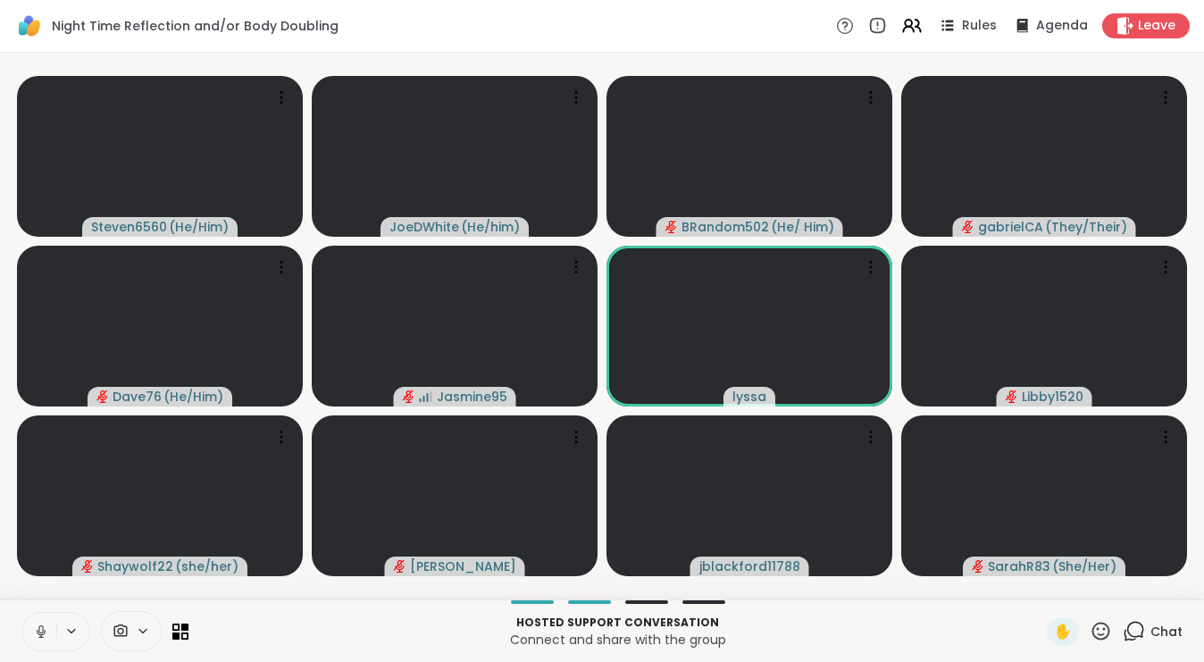
click at [38, 631] on icon at bounding box center [41, 631] width 16 height 16
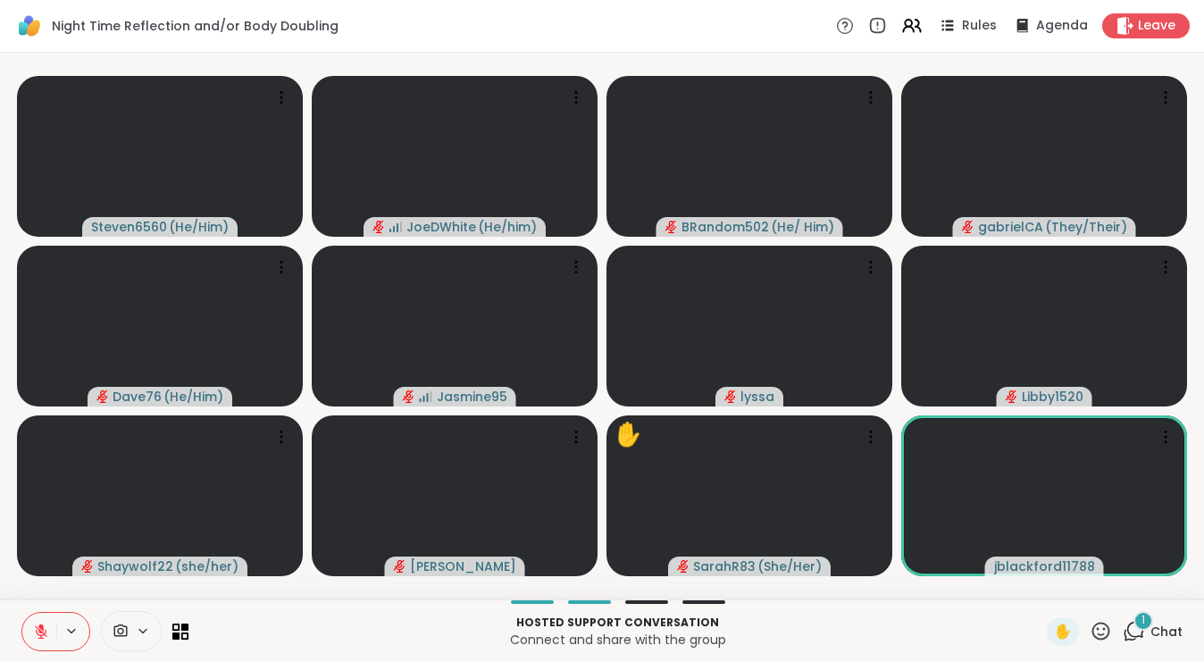
click at [1145, 632] on icon at bounding box center [1133, 631] width 22 height 22
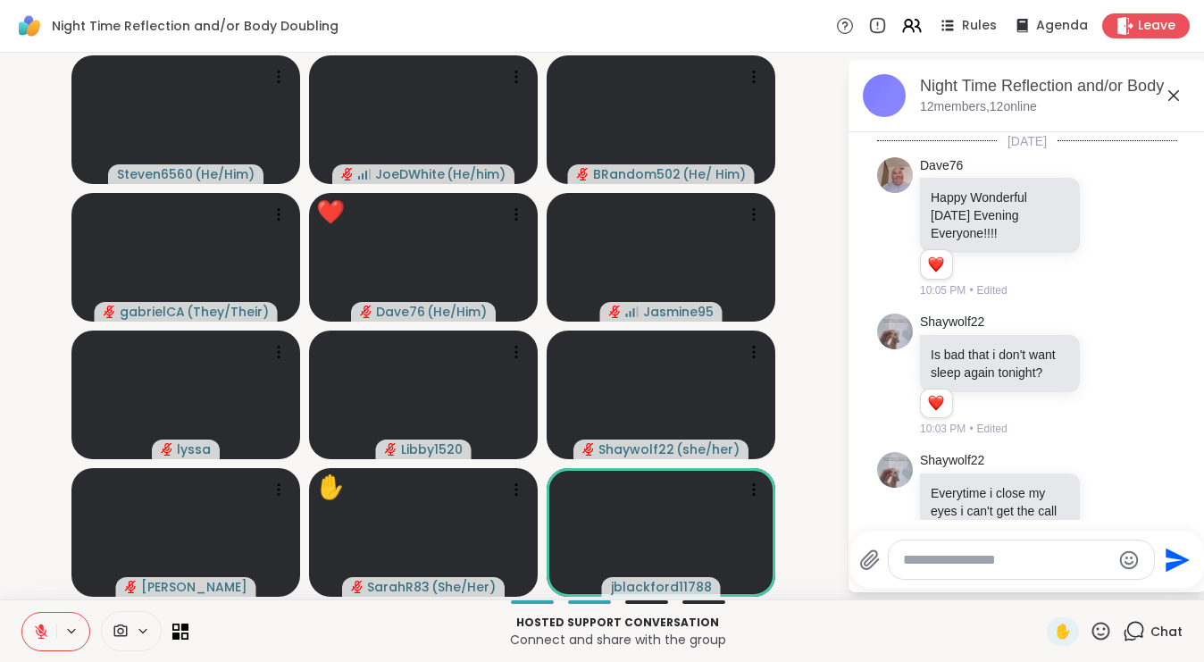
click at [1176, 93] on icon at bounding box center [1173, 95] width 11 height 11
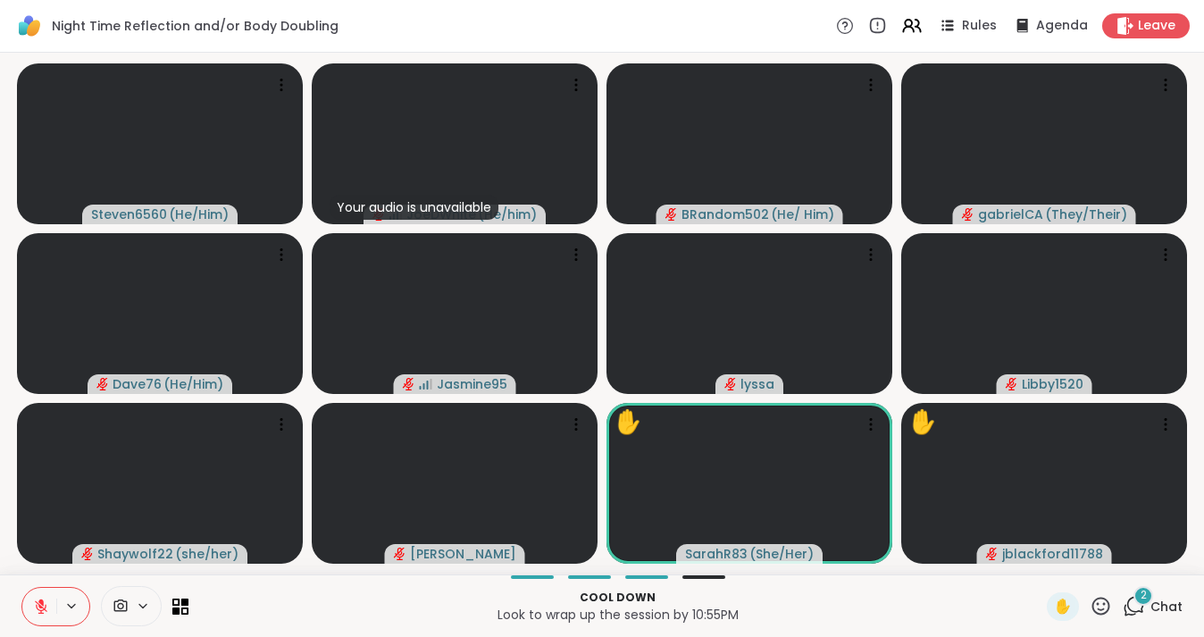
click at [1141, 603] on div "2" at bounding box center [1143, 596] width 20 height 20
